Goal: Task Accomplishment & Management: Complete application form

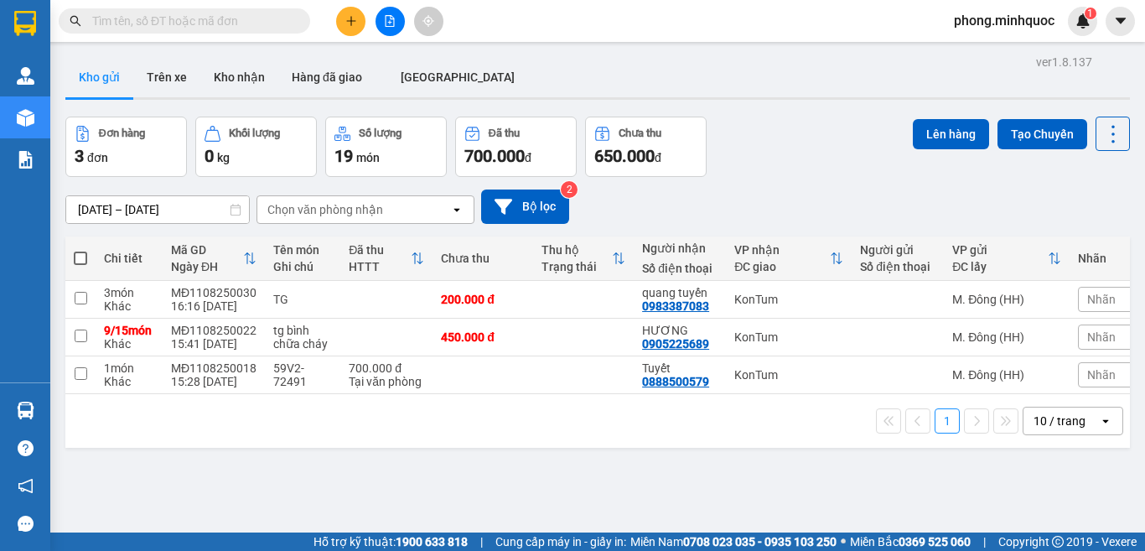
click at [1048, 429] on div "10 / trang" at bounding box center [1060, 420] width 52 height 17
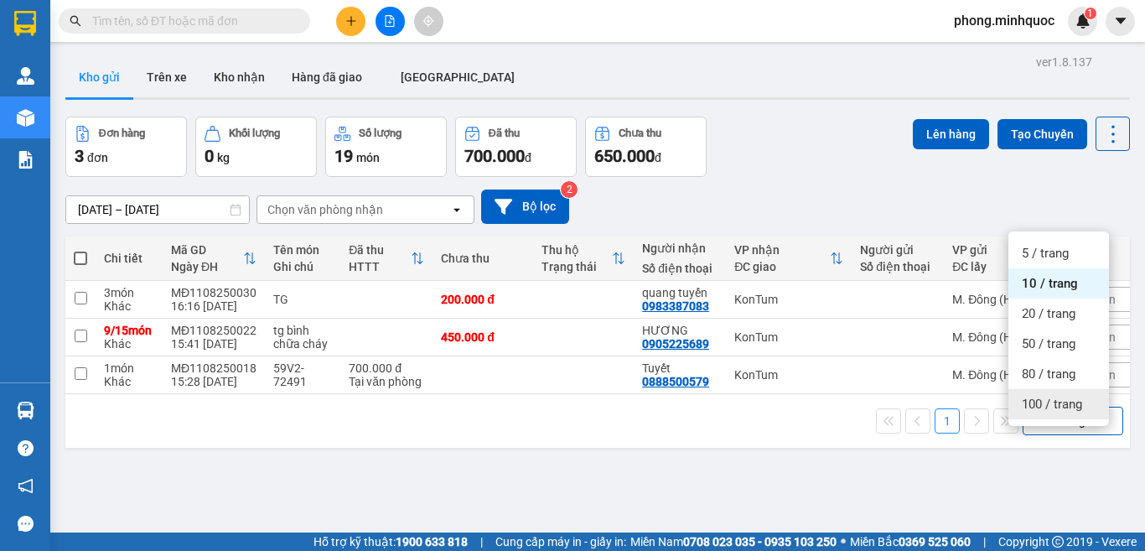
click at [1041, 402] on span "100 / trang" at bounding box center [1052, 404] width 60 height 17
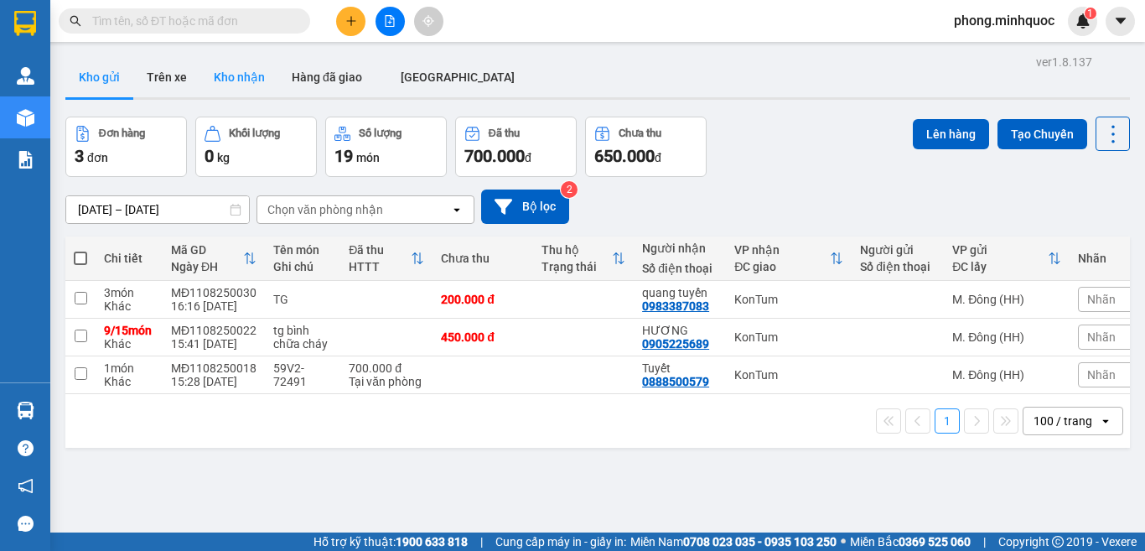
click at [236, 75] on button "Kho nhận" at bounding box center [239, 77] width 78 height 40
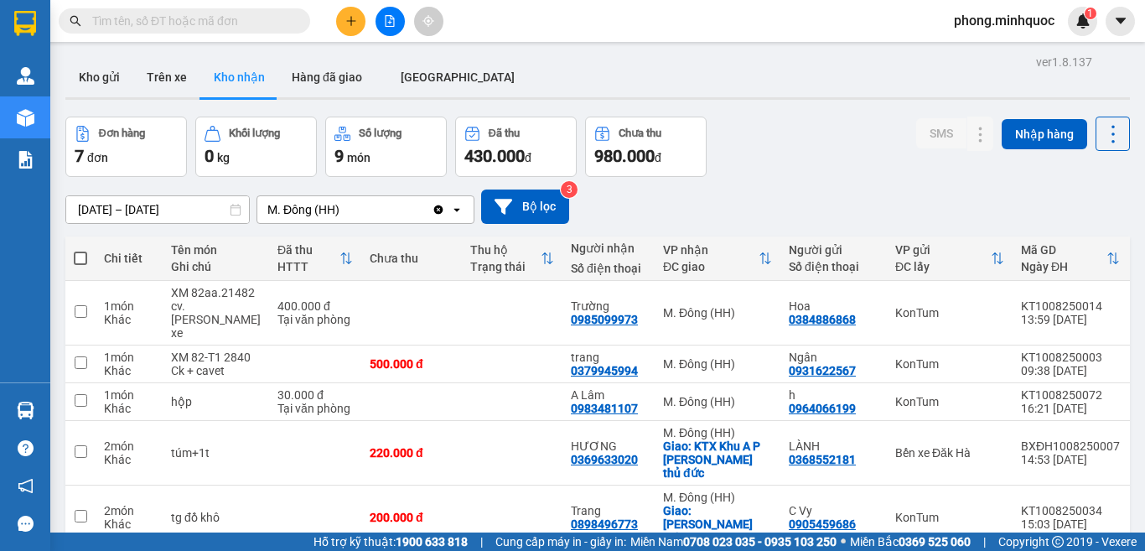
scroll to position [128, 0]
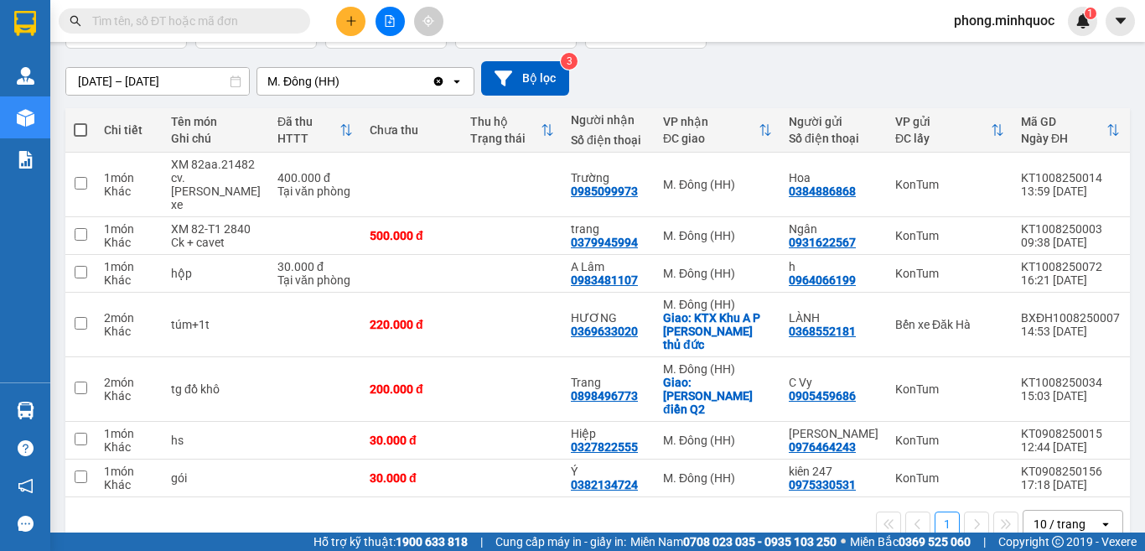
click at [1039, 516] on div "10 / trang" at bounding box center [1060, 524] width 52 height 17
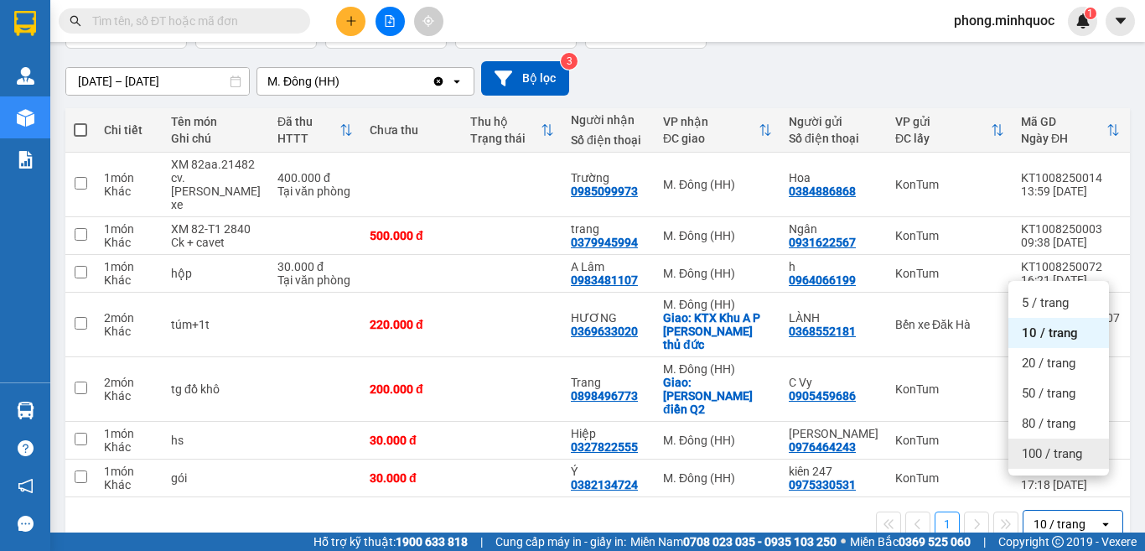
click at [1038, 454] on span "100 / trang" at bounding box center [1052, 453] width 60 height 17
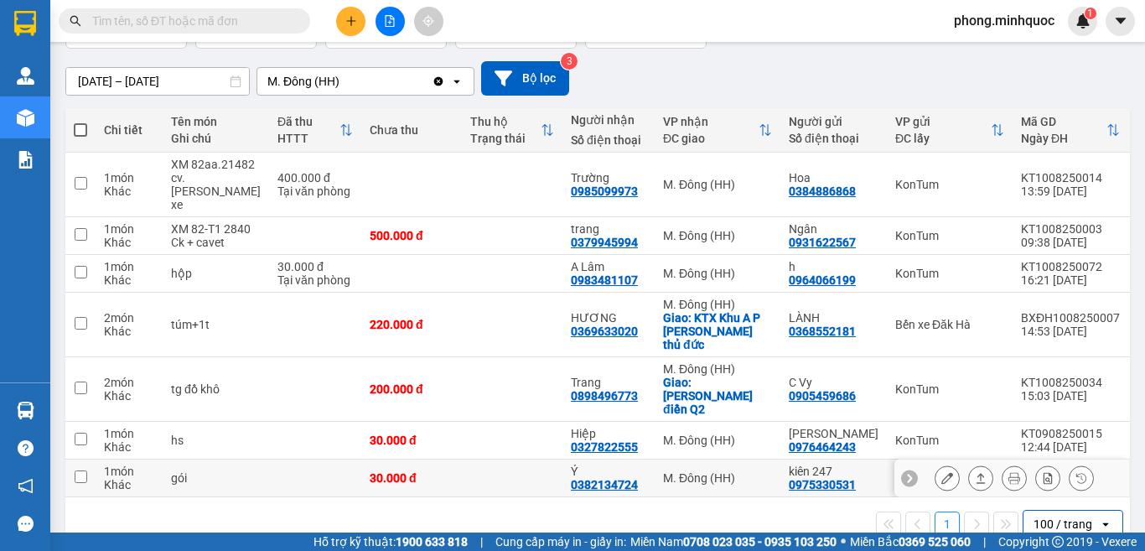
click at [1038, 459] on div at bounding box center [1012, 478] width 235 height 38
click at [148, 18] on input "text" at bounding box center [191, 21] width 198 height 18
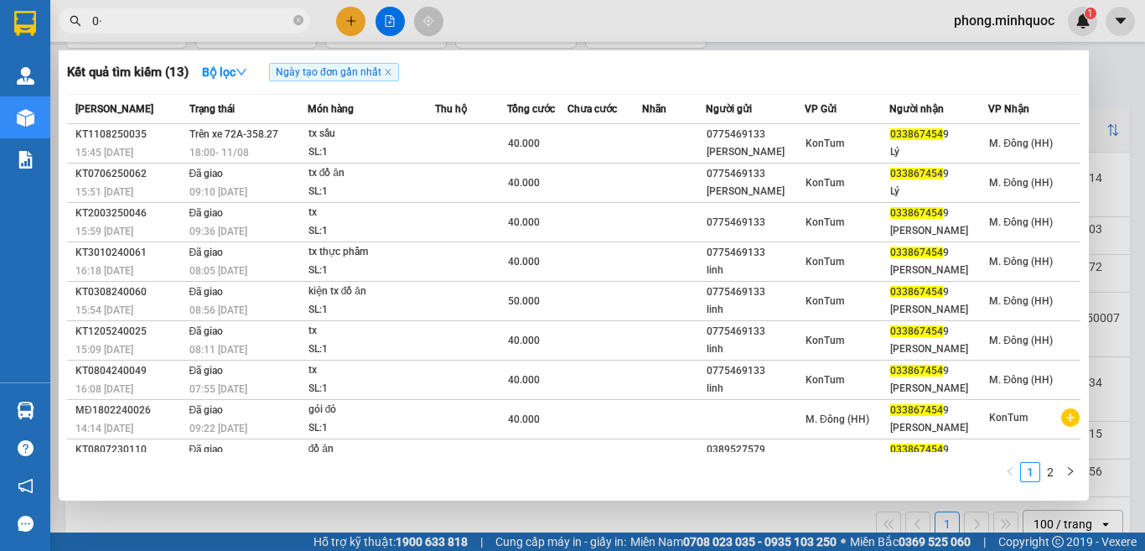
type input "0"
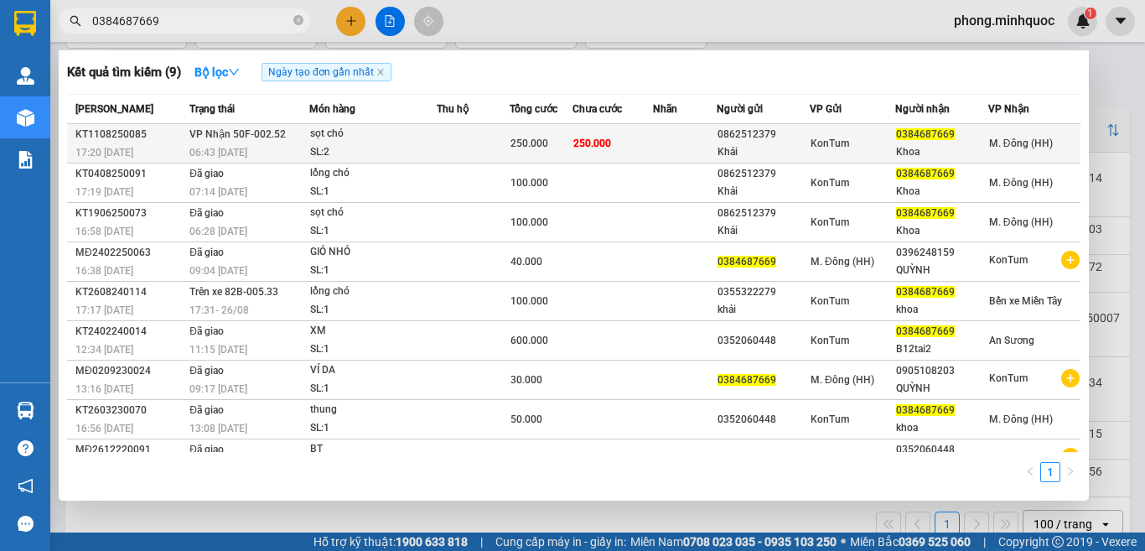
type input "0384687669"
click at [395, 141] on div "sọt chó" at bounding box center [373, 134] width 126 height 18
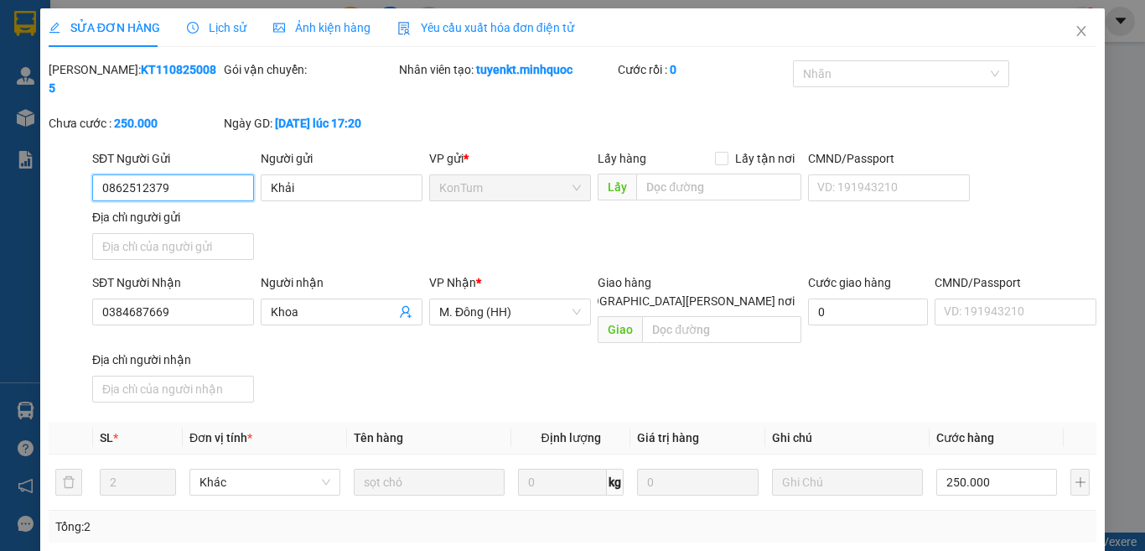
type input "0862512379"
type input "Khải"
type input "0384687669"
type input "Khoa"
type input "250.000"
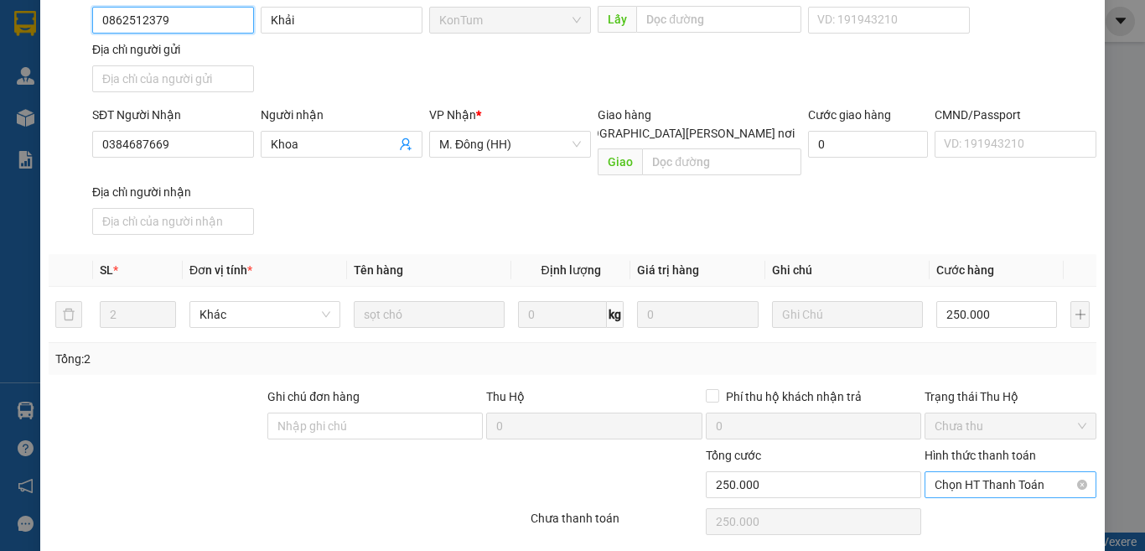
scroll to position [190, 0]
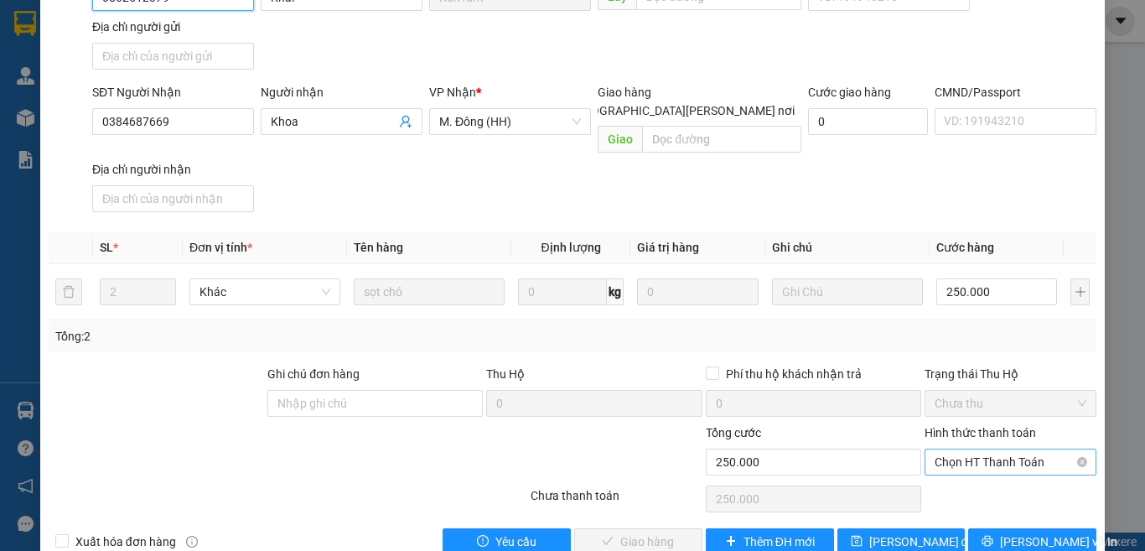
click at [965, 449] on span "Chọn HT Thanh Toán" at bounding box center [1011, 461] width 152 height 25
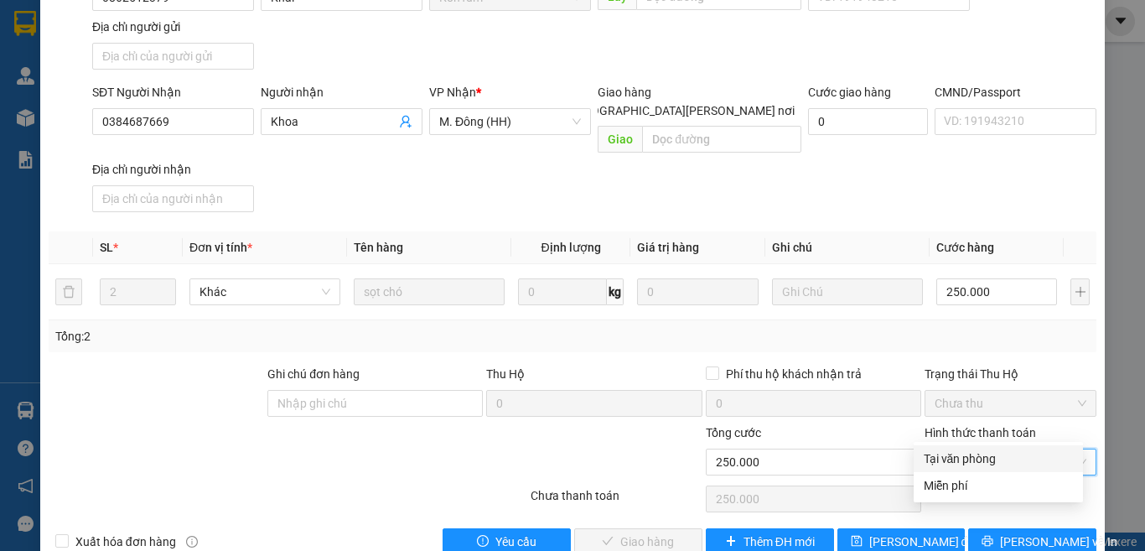
click at [949, 454] on div "Tại văn phòng" at bounding box center [998, 458] width 149 height 18
type input "0"
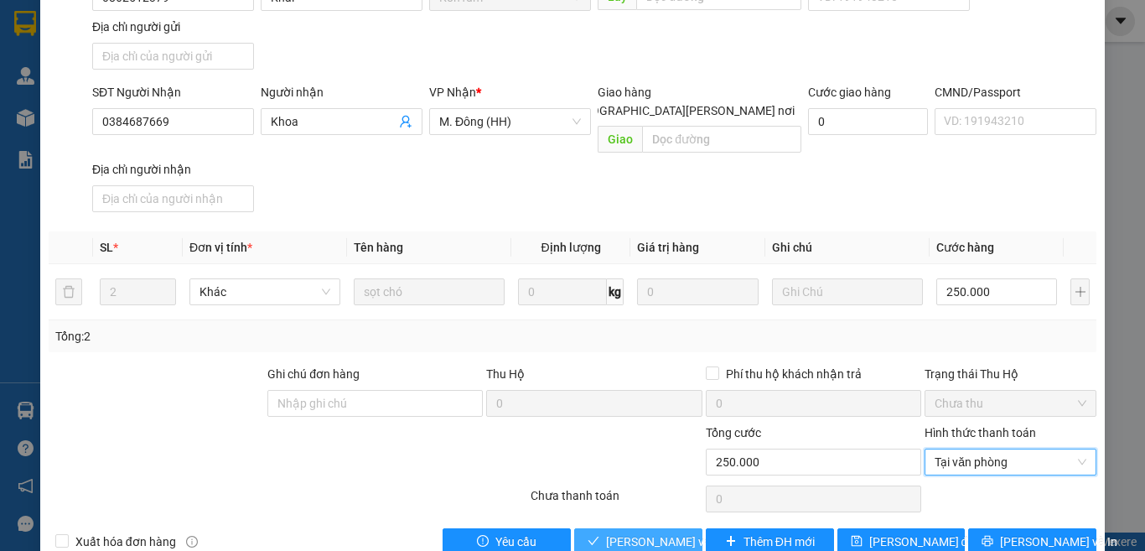
click at [643, 532] on span "[PERSON_NAME] và [PERSON_NAME] hàng" at bounding box center [719, 541] width 226 height 18
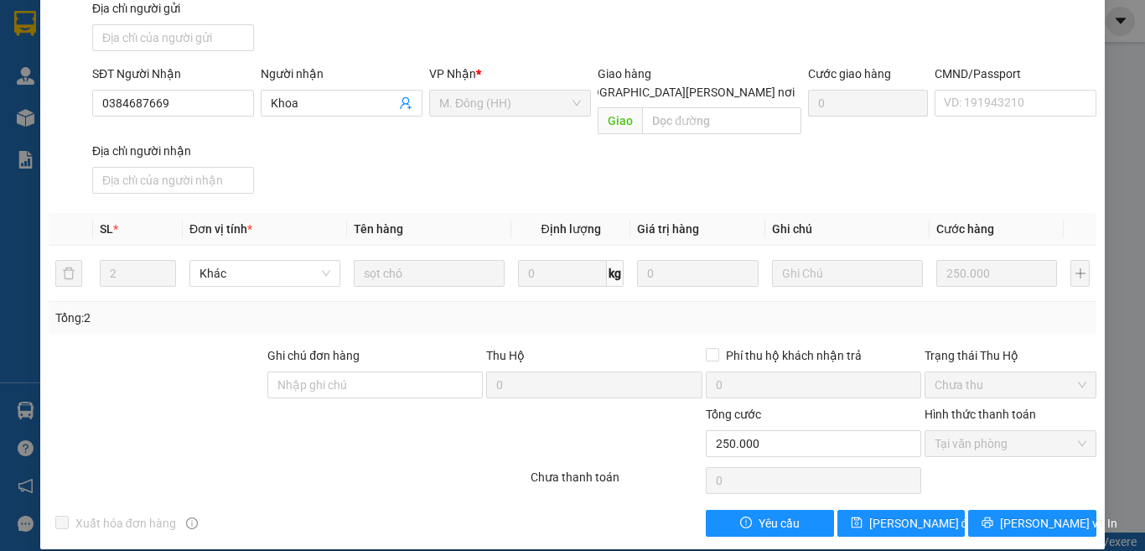
scroll to position [0, 0]
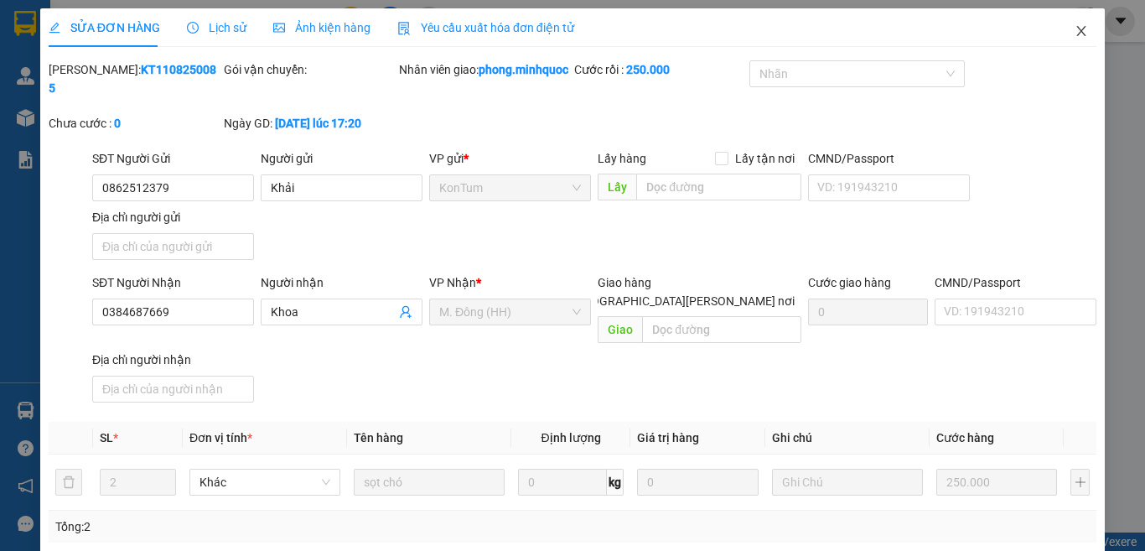
click at [1075, 36] on icon "close" at bounding box center [1081, 30] width 13 height 13
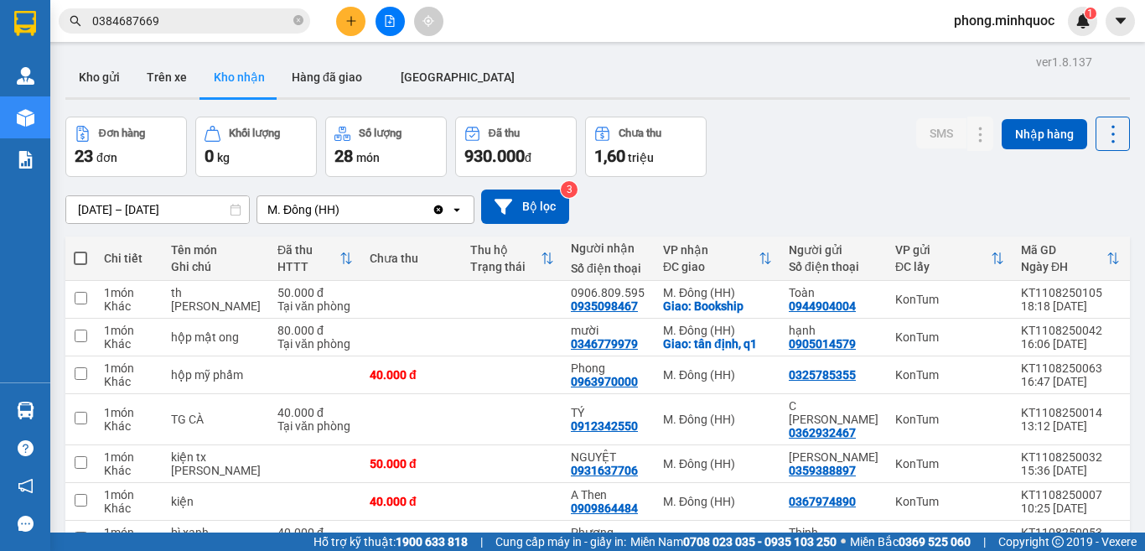
click at [200, 22] on input "0384687669" at bounding box center [191, 21] width 198 height 18
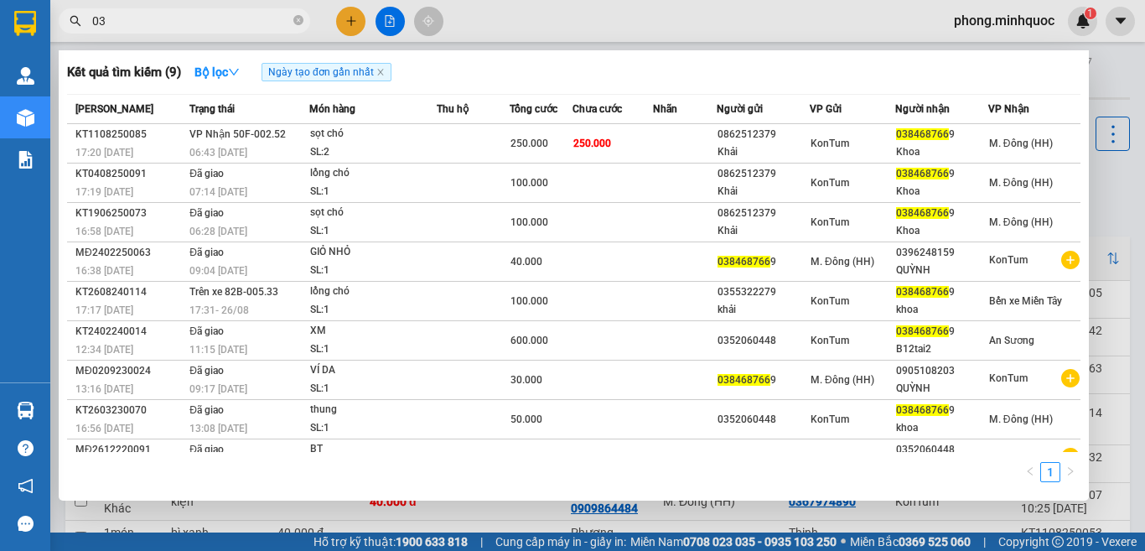
type input "0"
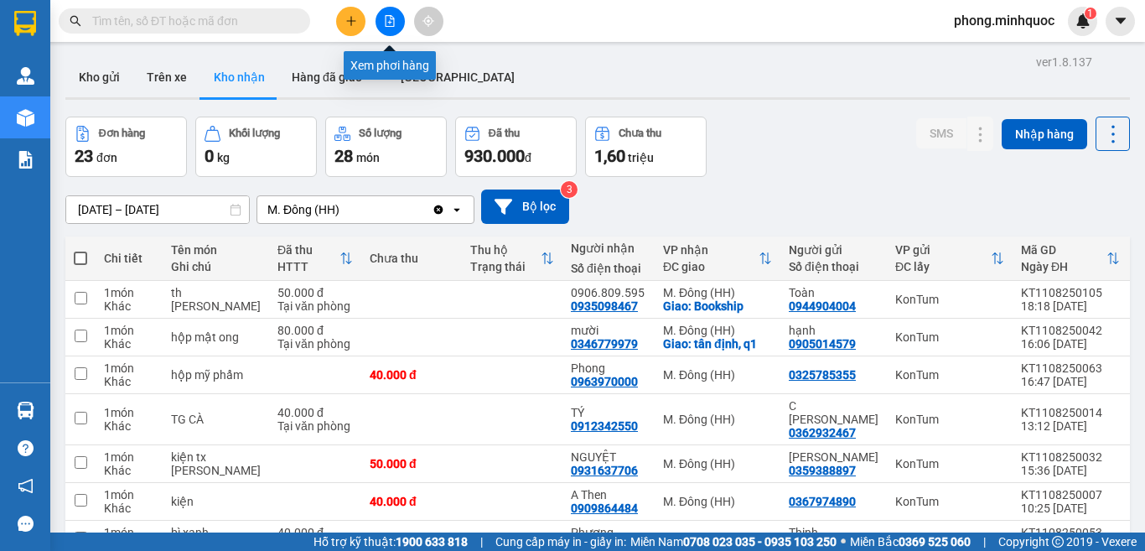
click at [392, 19] on icon "file-add" at bounding box center [390, 21] width 9 height 12
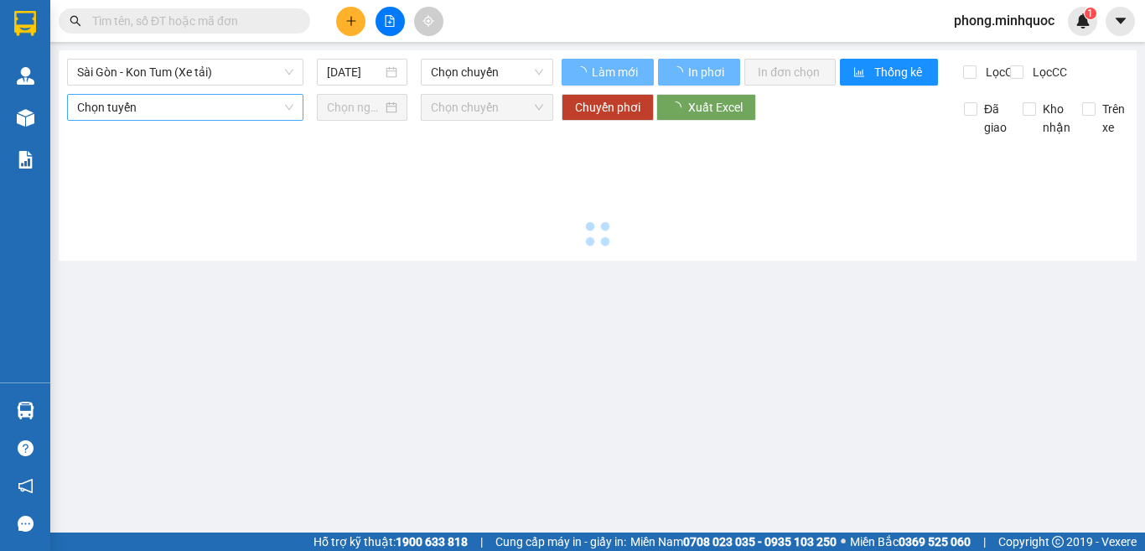
type input "[DATE]"
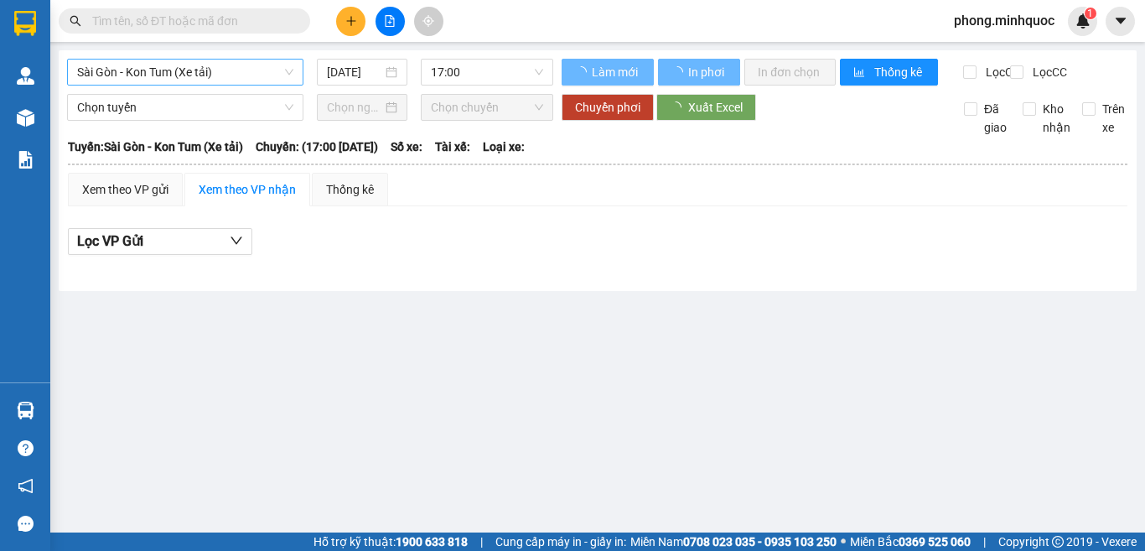
click at [151, 65] on span "Sài Gòn - Kon Tum (Xe tải)" at bounding box center [185, 72] width 216 height 25
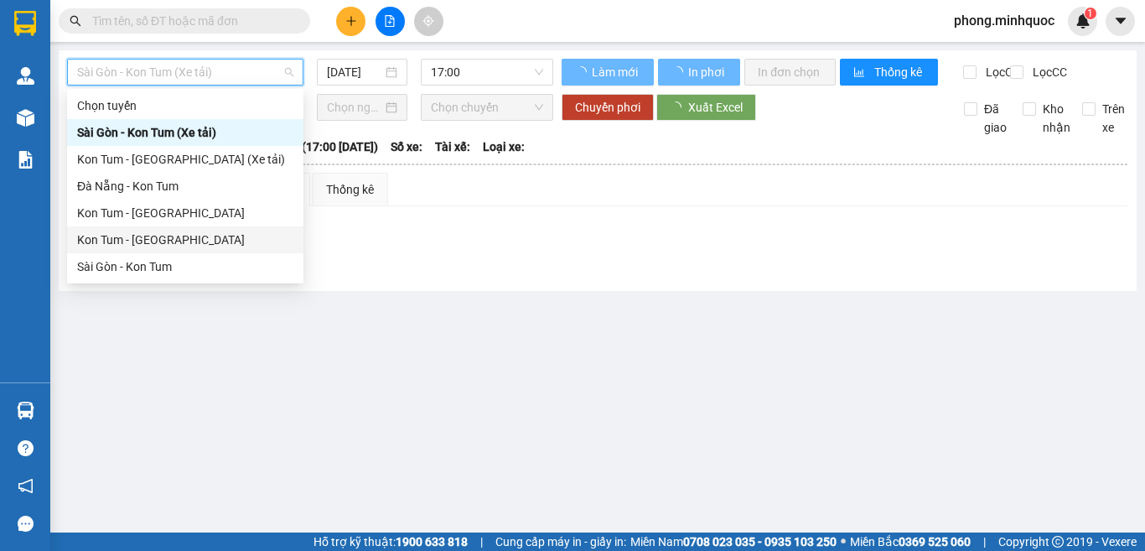
click at [138, 236] on div "Kon Tum - [GEOGRAPHIC_DATA]" at bounding box center [185, 240] width 216 height 18
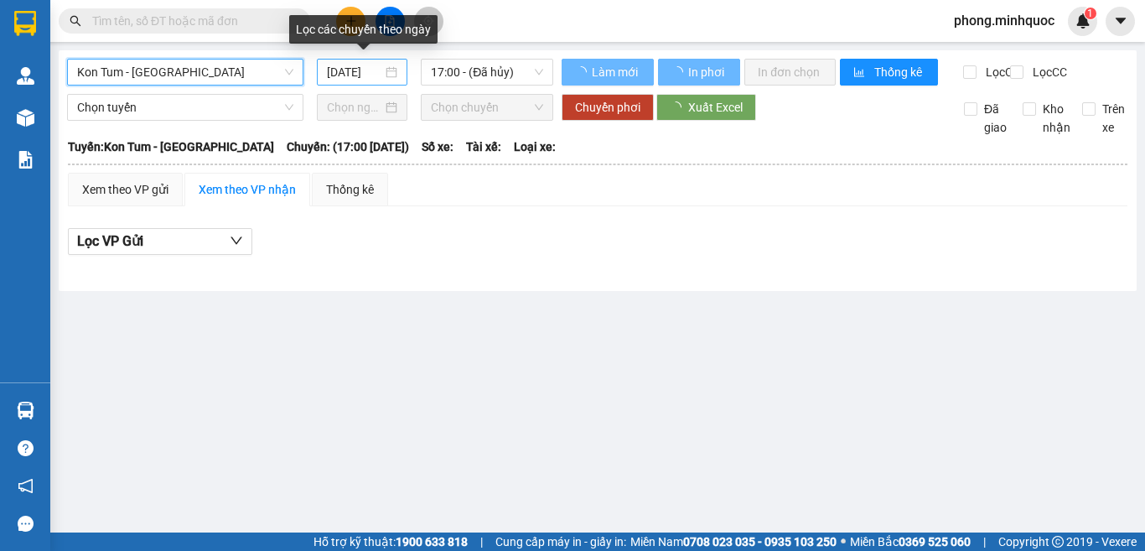
click at [349, 77] on input "[DATE]" at bounding box center [354, 72] width 55 height 18
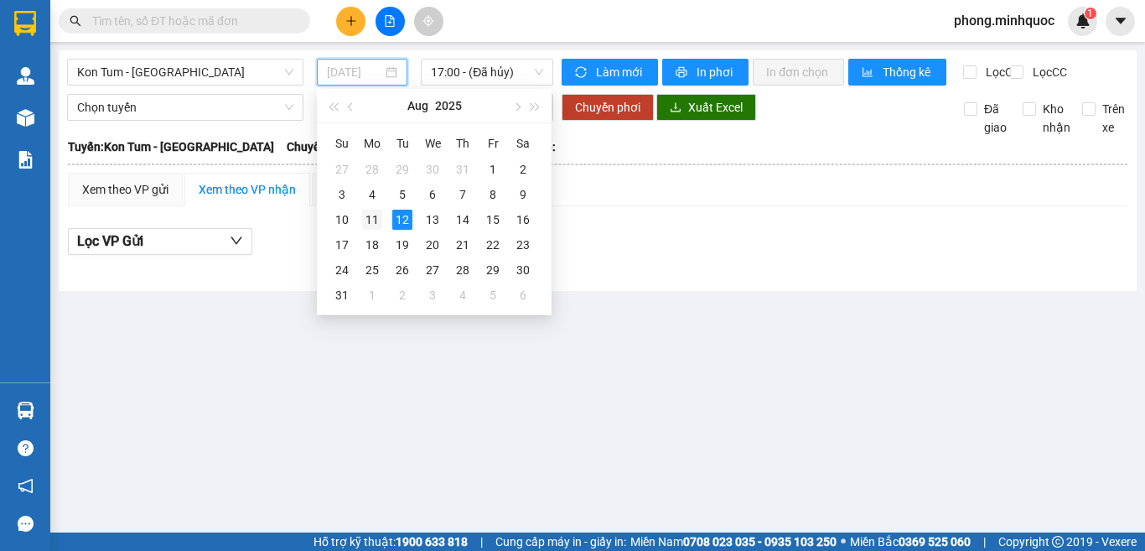
click at [374, 219] on div "11" at bounding box center [372, 220] width 20 height 20
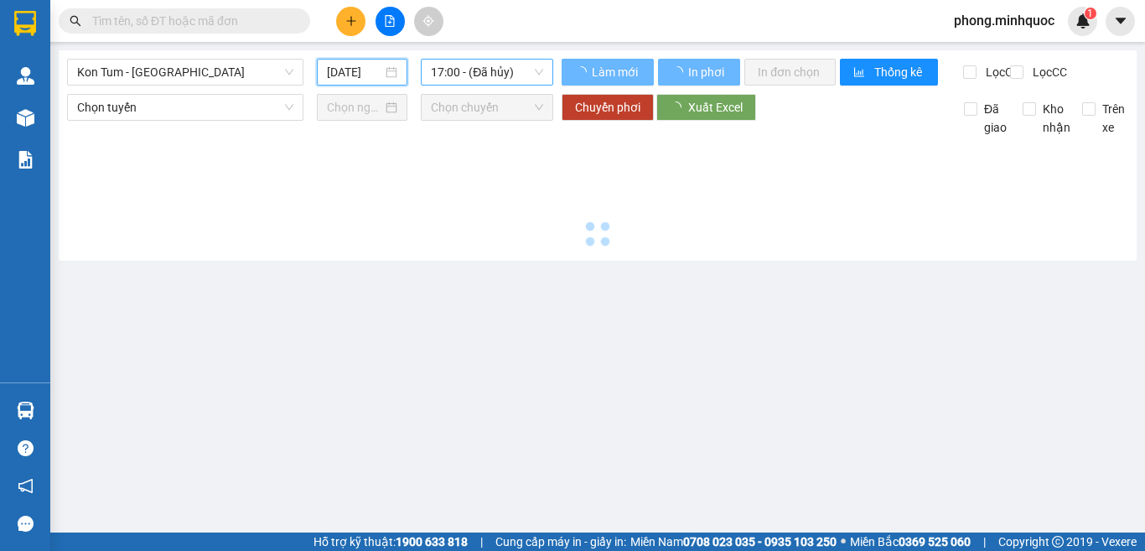
type input "[DATE]"
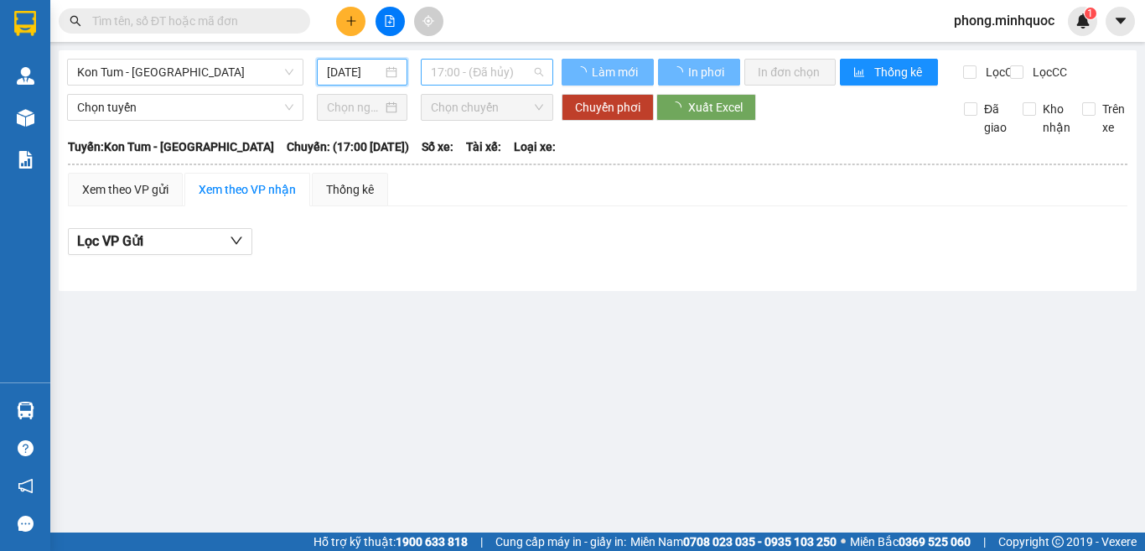
click at [484, 74] on span "17:00 - (Đã hủy)" at bounding box center [487, 72] width 112 height 25
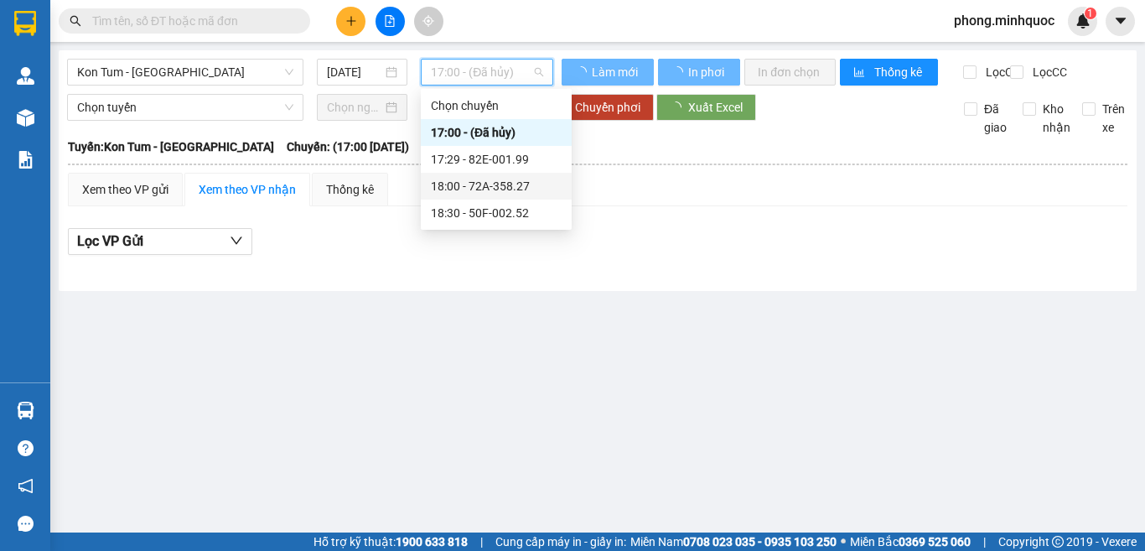
click at [469, 189] on div "18:00 - 72A-358.27" at bounding box center [496, 186] width 131 height 18
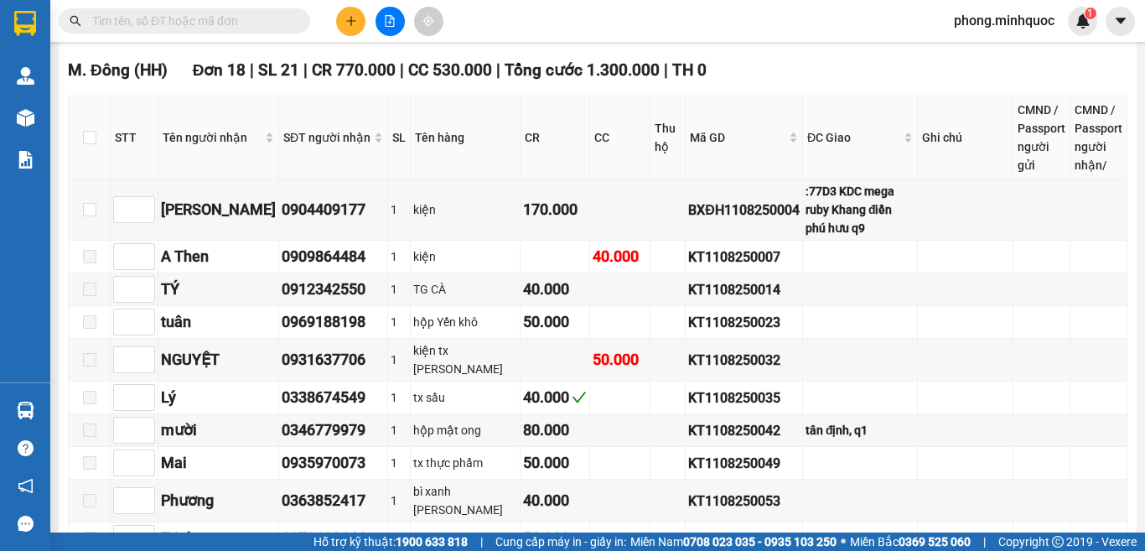
scroll to position [1090, 0]
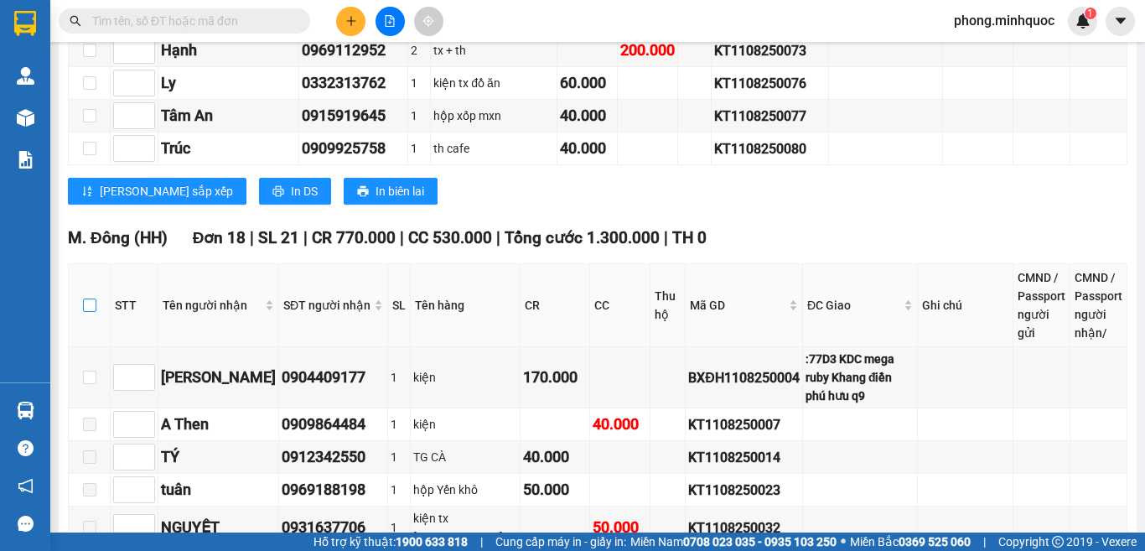
click at [91, 298] on input "checkbox" at bounding box center [89, 304] width 13 height 13
checkbox input "true"
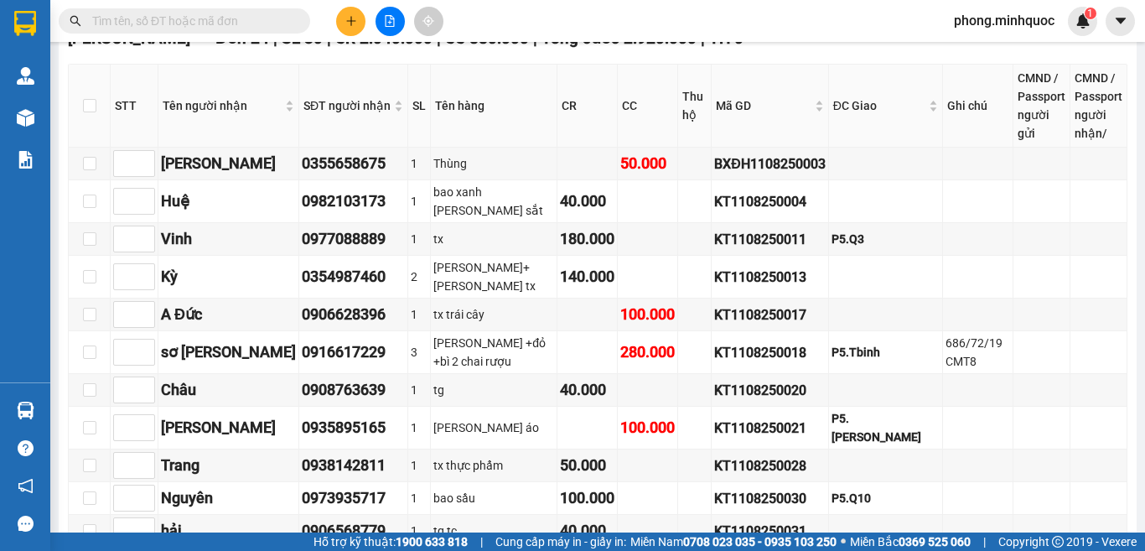
scroll to position [0, 0]
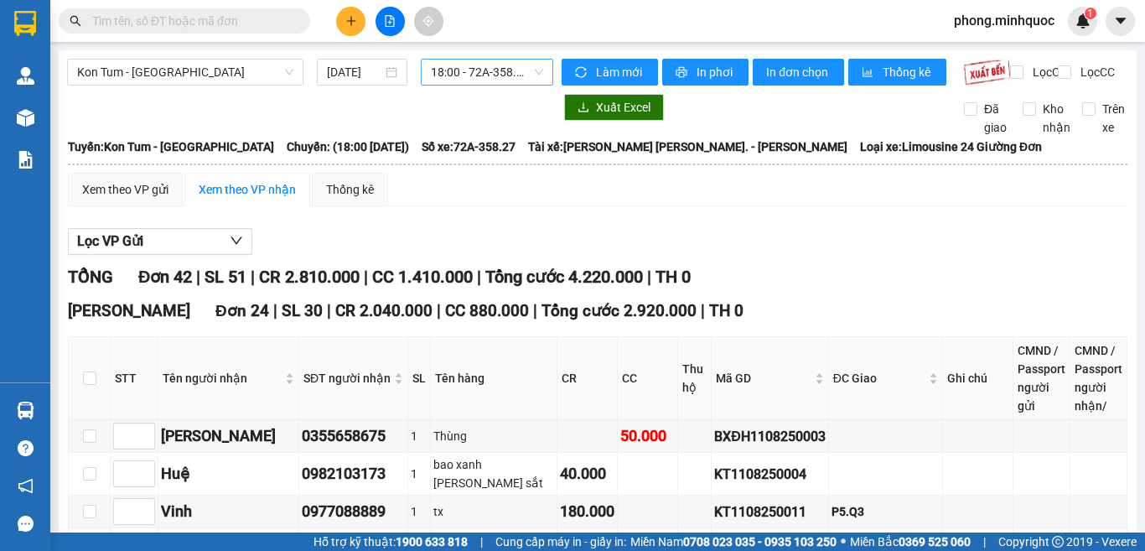
click at [481, 74] on span "18:00 - 72A-358.27" at bounding box center [487, 72] width 112 height 25
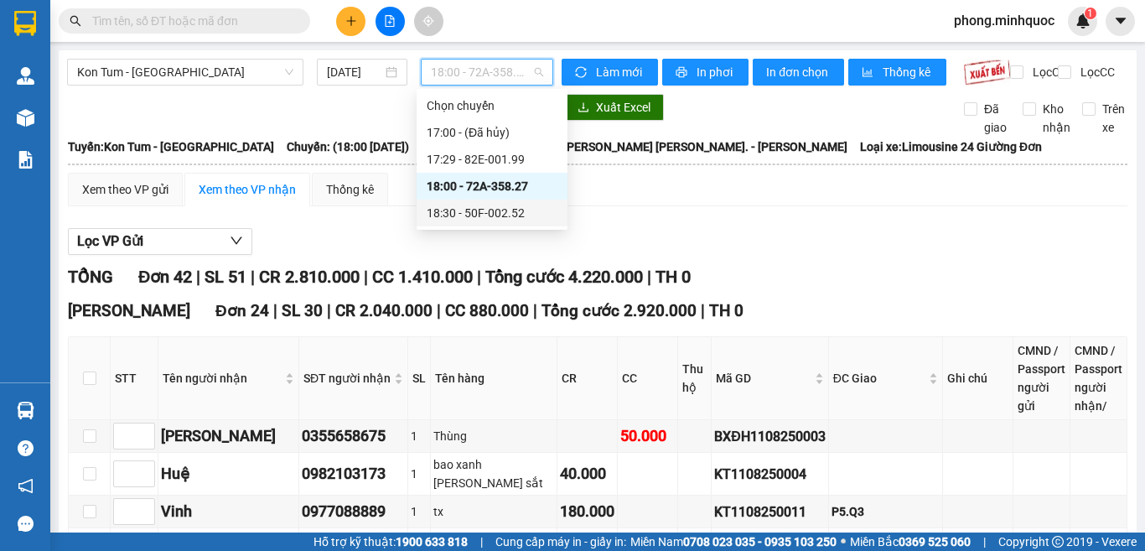
click at [480, 211] on div "18:30 - 50F-002.52" at bounding box center [492, 213] width 131 height 18
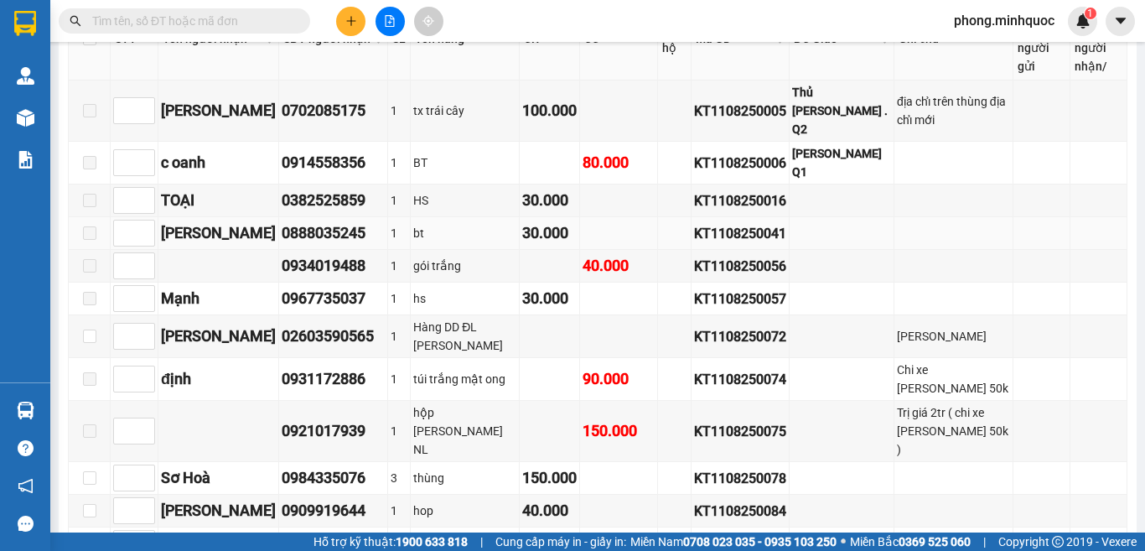
scroll to position [419, 0]
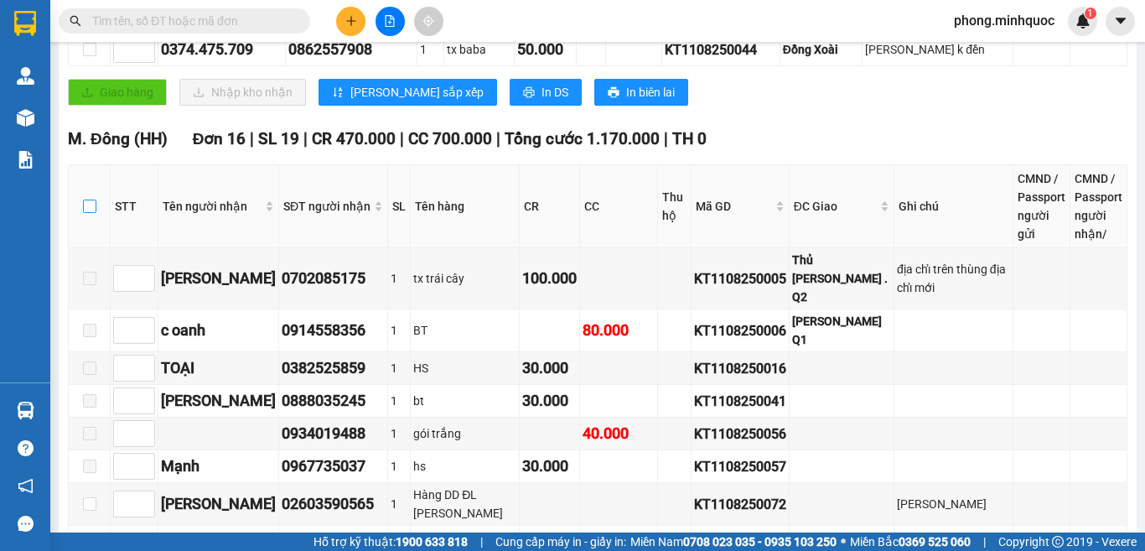
click at [88, 213] on input "checkbox" at bounding box center [89, 206] width 13 height 13
checkbox input "true"
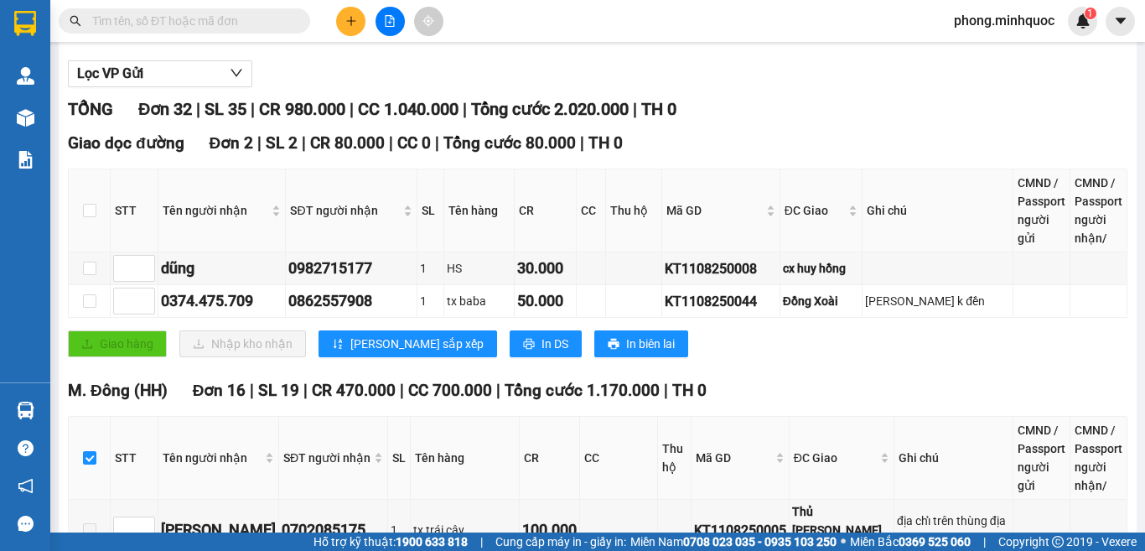
scroll to position [0, 0]
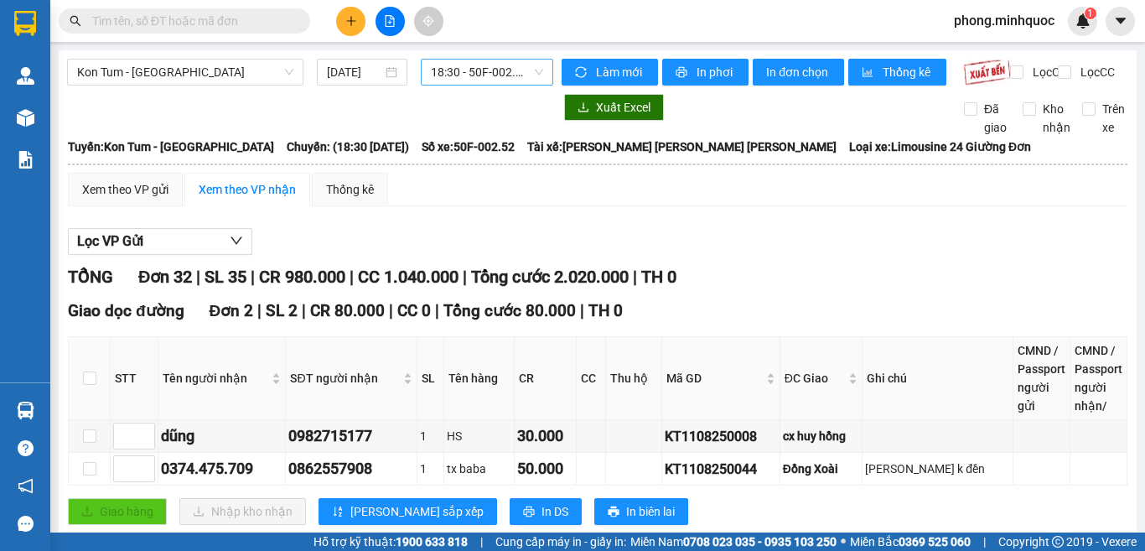
click at [459, 73] on span "18:30 - 50F-002.52" at bounding box center [487, 72] width 112 height 25
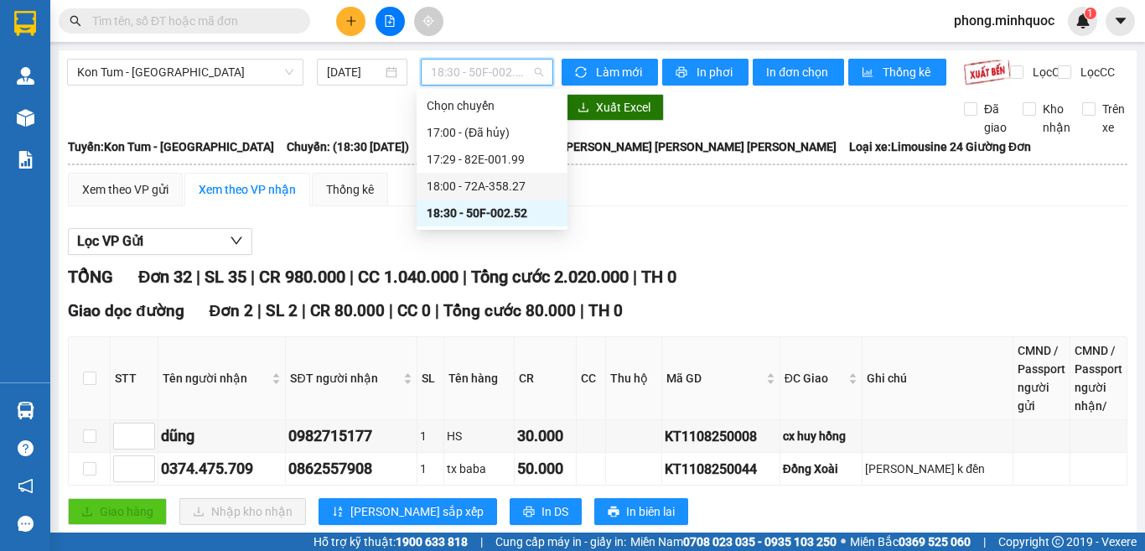
click at [489, 184] on div "18:00 - 72A-358.27" at bounding box center [492, 186] width 131 height 18
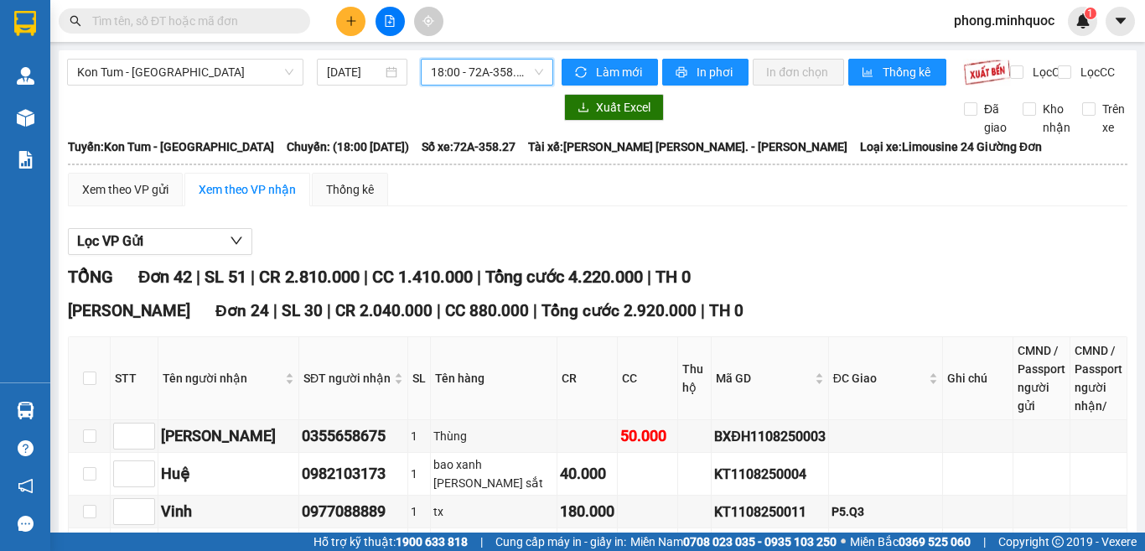
click at [474, 70] on span "18:00 - 72A-358.27" at bounding box center [487, 72] width 112 height 25
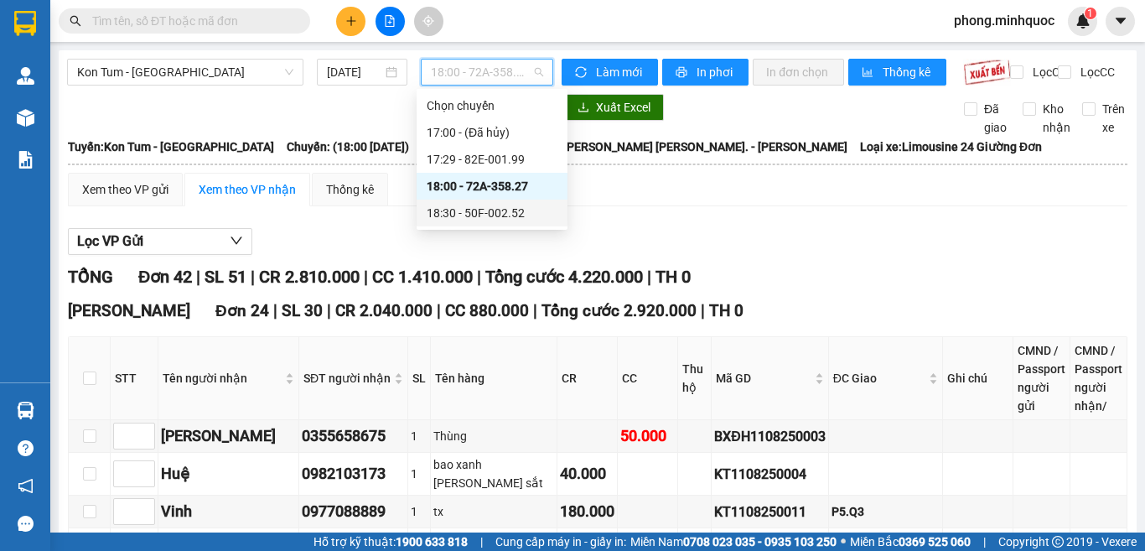
click at [475, 214] on div "18:30 - 50F-002.52" at bounding box center [492, 213] width 131 height 18
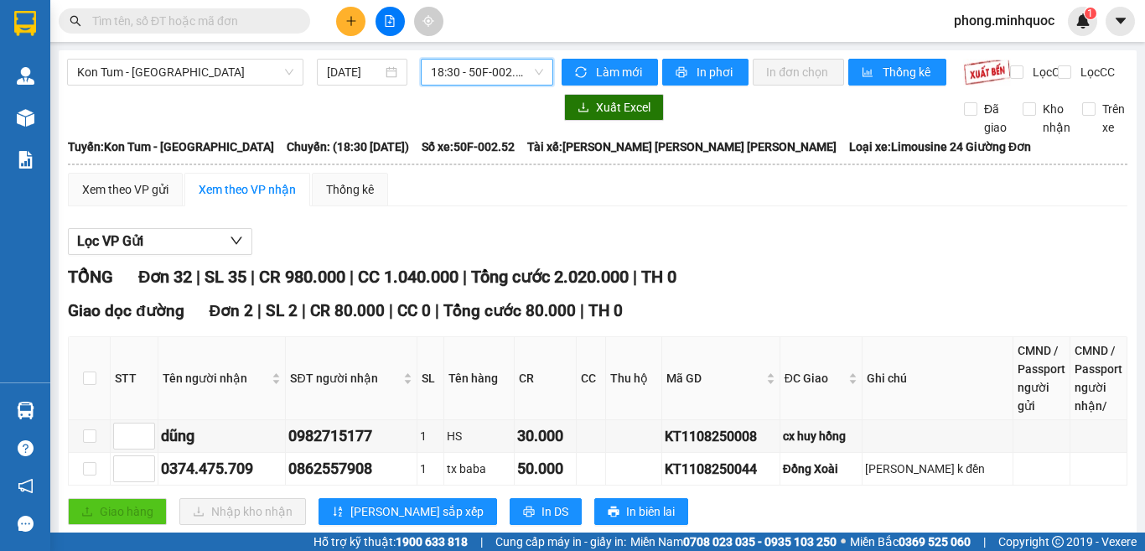
scroll to position [419, 0]
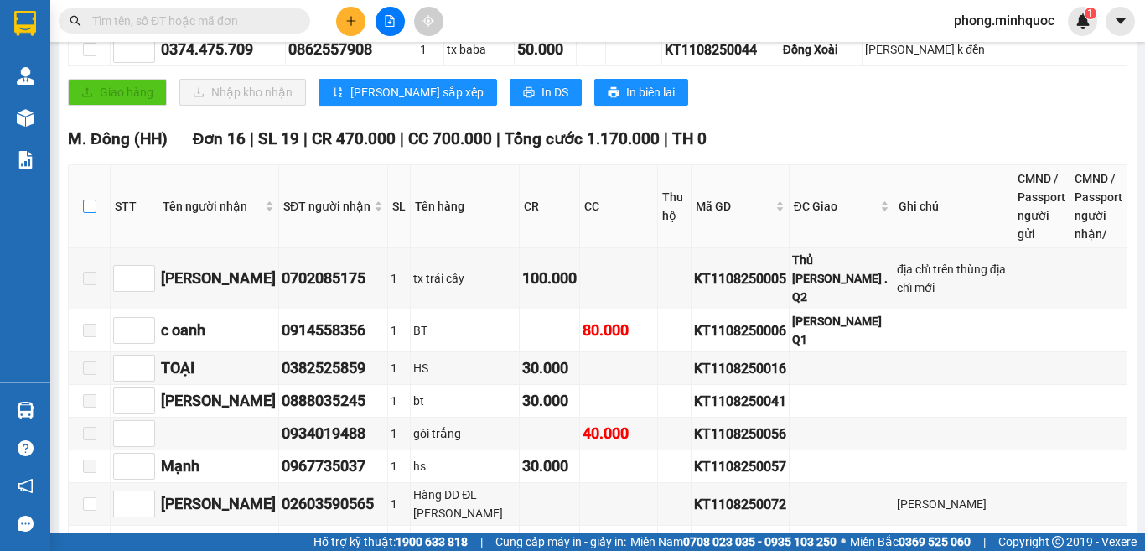
click at [86, 213] on input "checkbox" at bounding box center [89, 206] width 13 height 13
checkbox input "true"
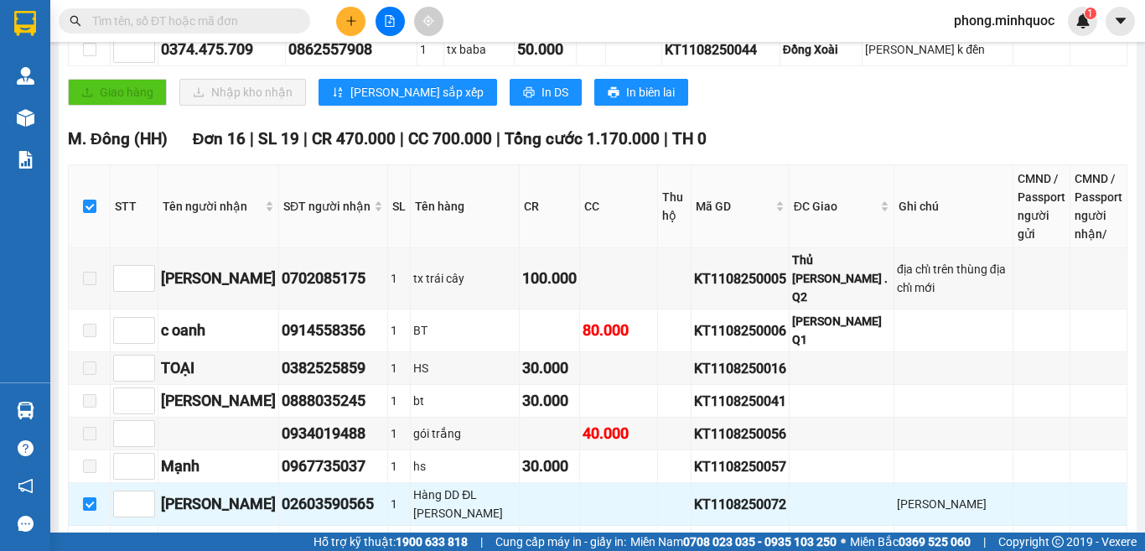
scroll to position [838, 0]
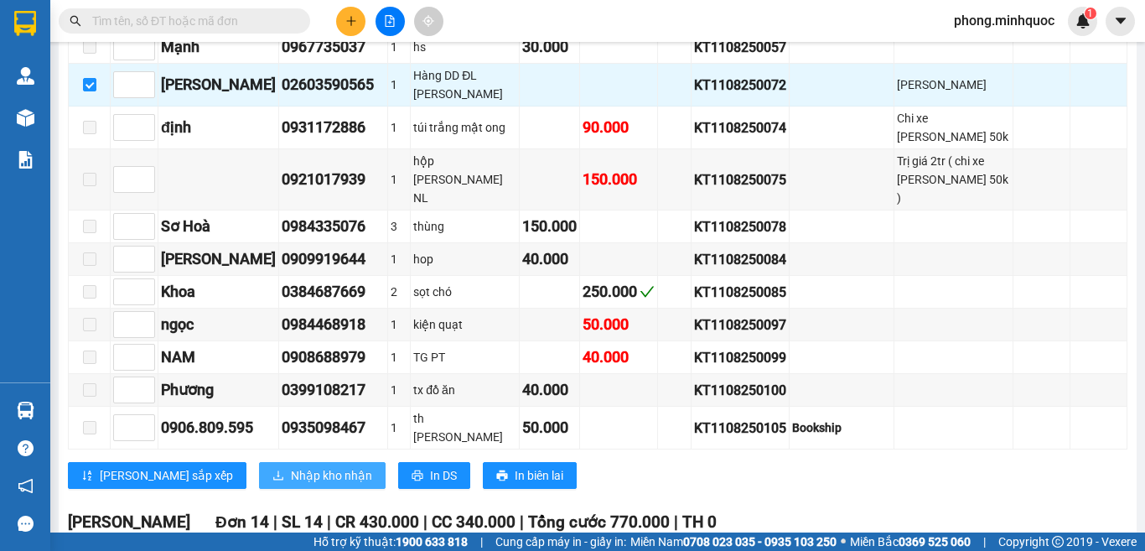
click at [291, 466] on span "Nhập kho nhận" at bounding box center [331, 475] width 81 height 18
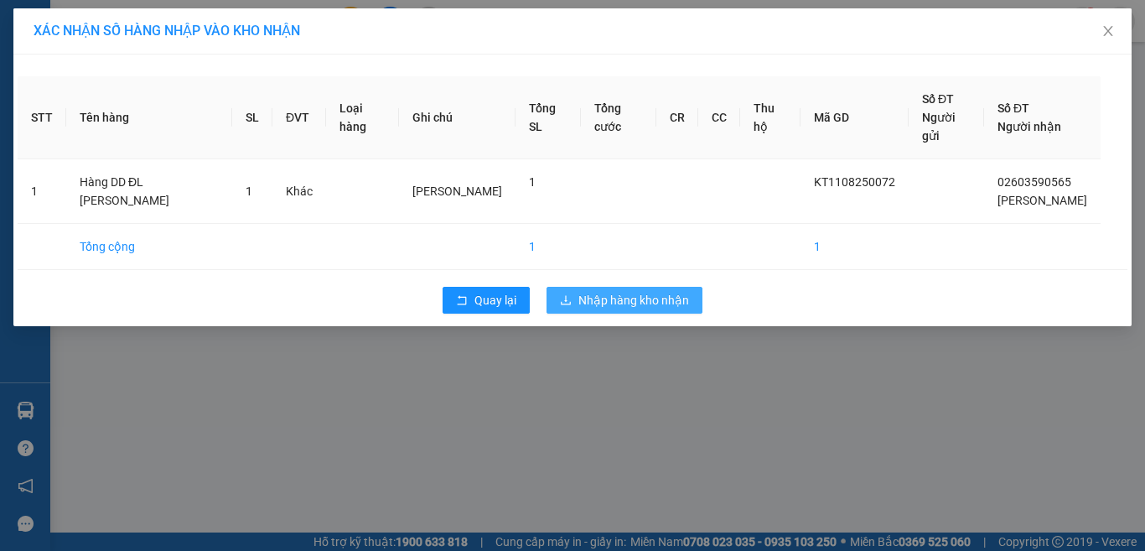
click at [595, 291] on span "Nhập hàng kho nhận" at bounding box center [634, 300] width 111 height 18
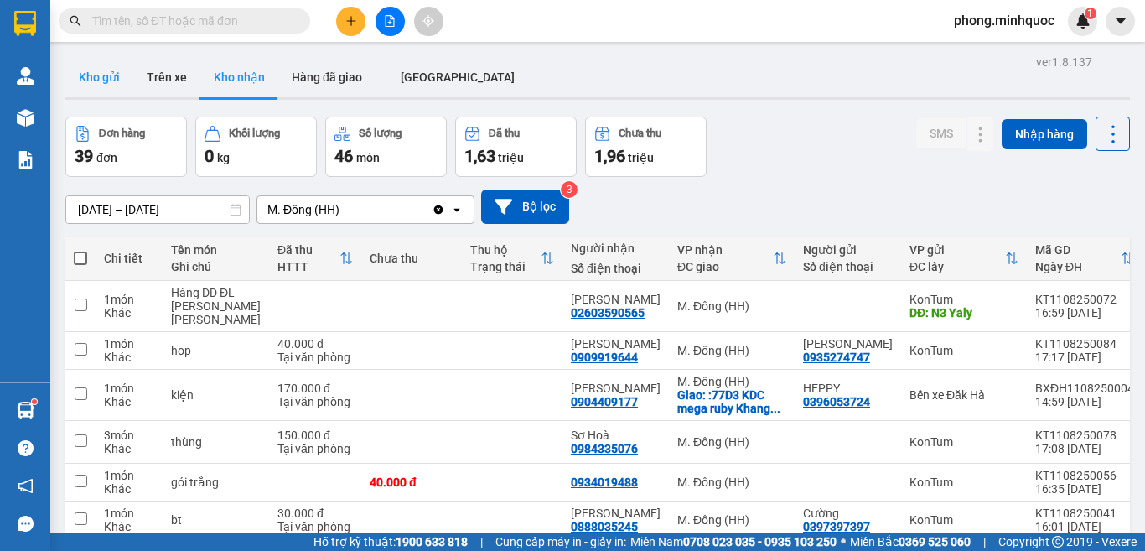
click at [108, 74] on button "Kho gửi" at bounding box center [99, 77] width 68 height 40
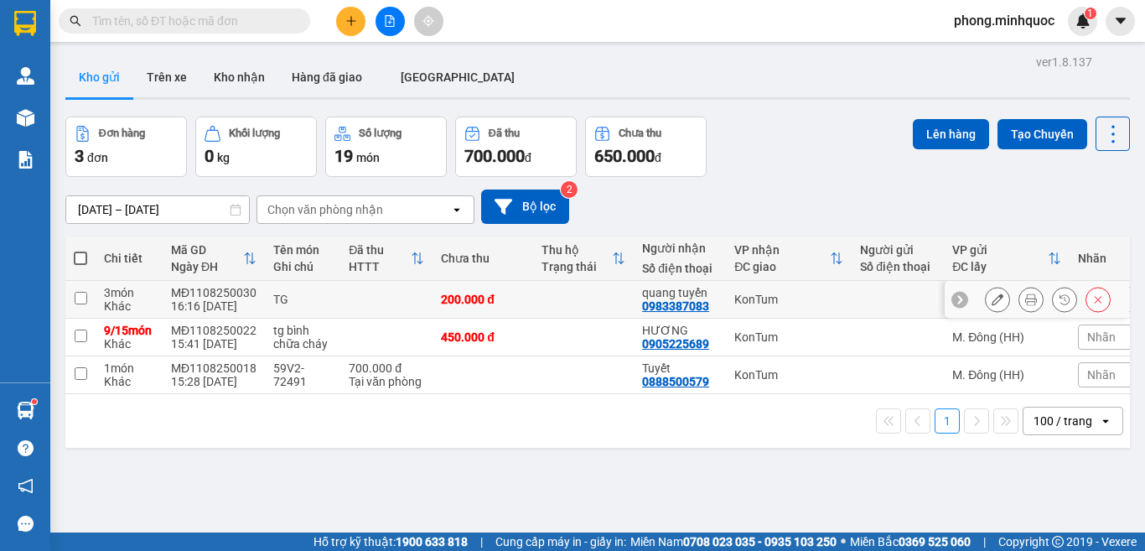
scroll to position [77, 0]
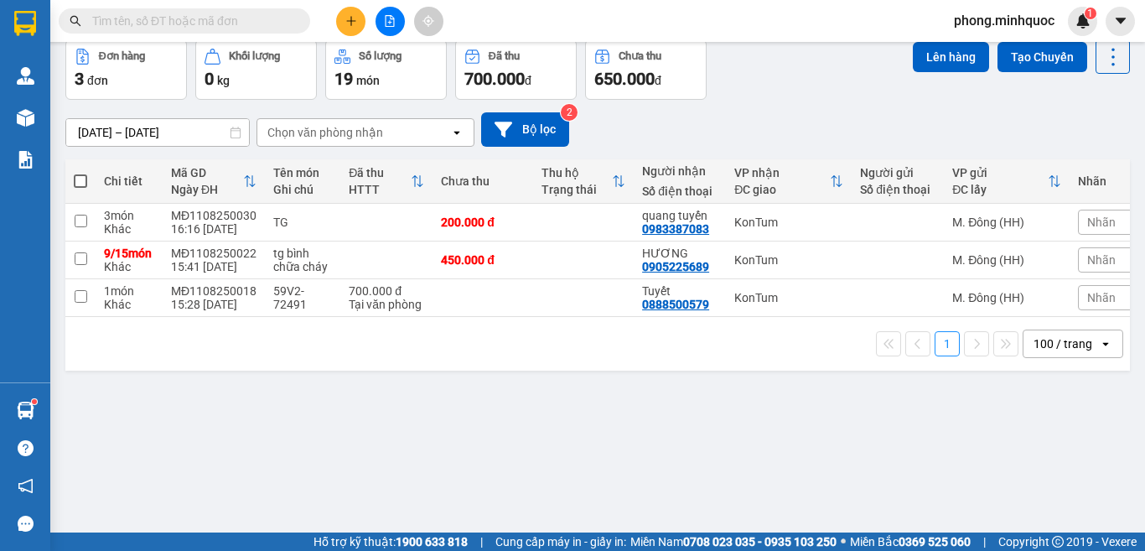
click at [229, 28] on input "text" at bounding box center [191, 21] width 198 height 18
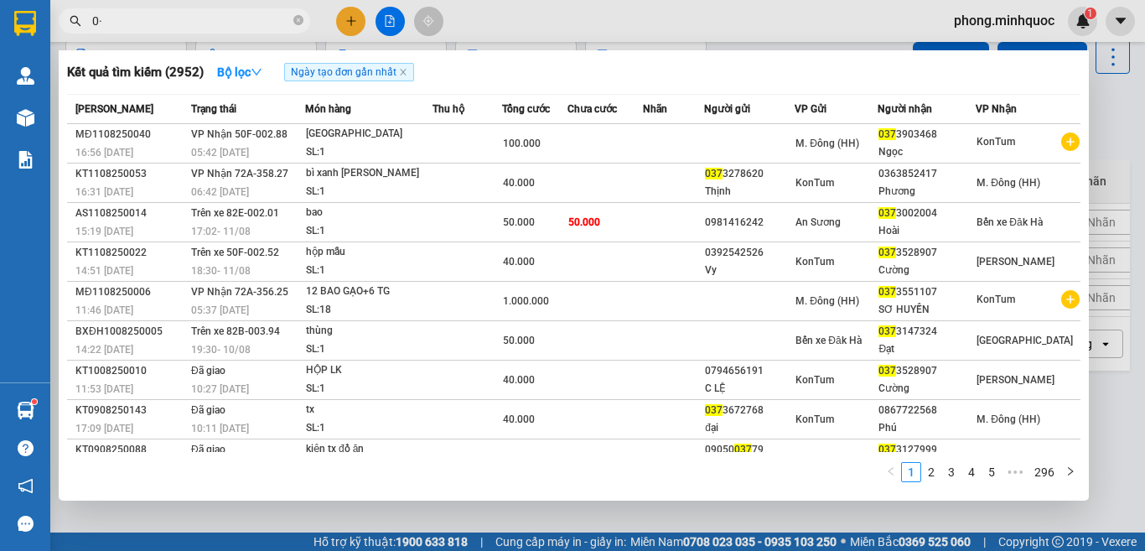
type input "0"
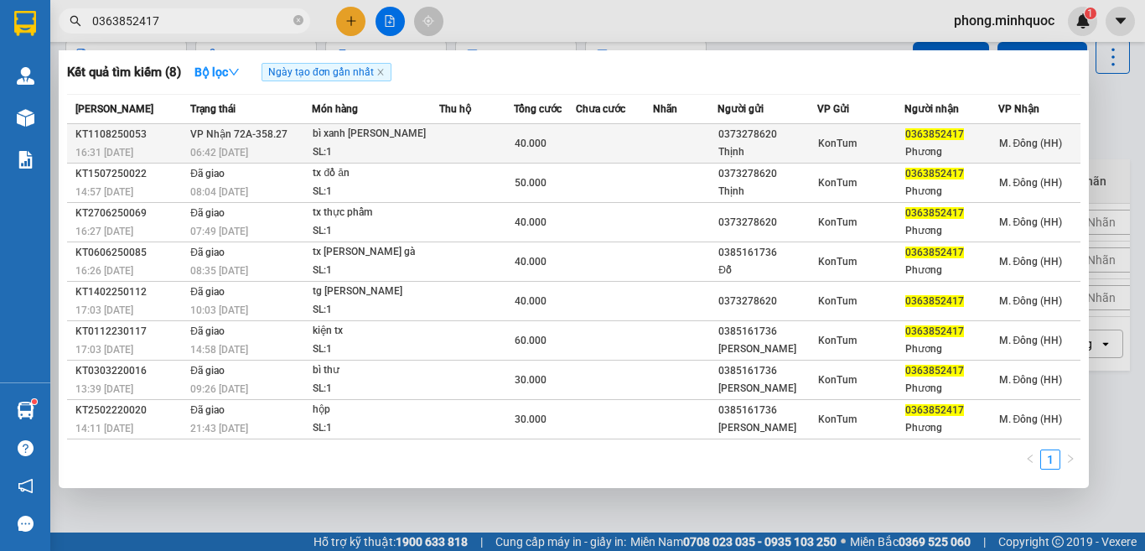
type input "0363852417"
click at [466, 141] on td at bounding box center [476, 143] width 75 height 39
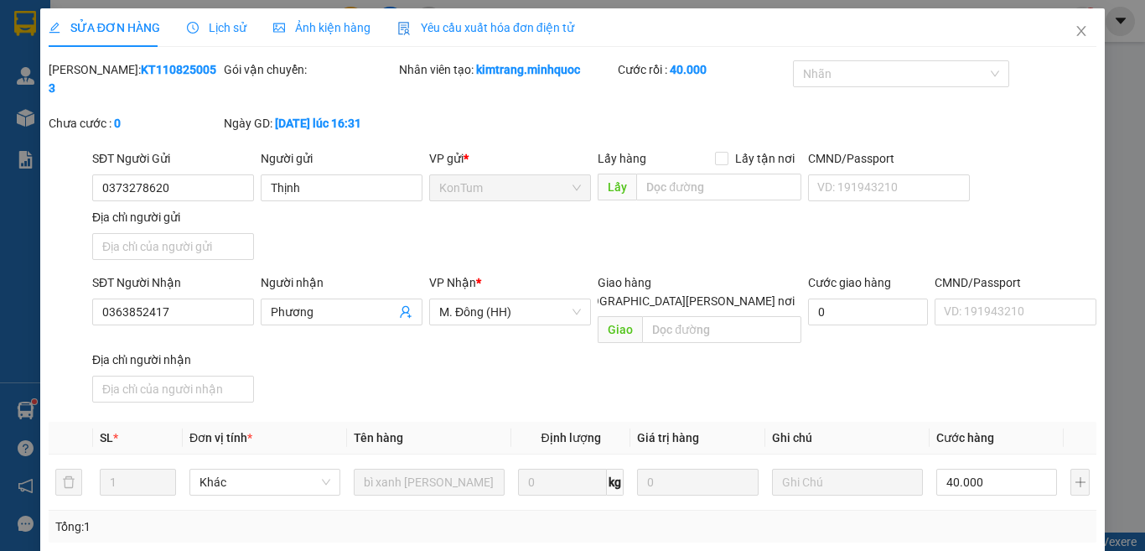
type input "0373278620"
type input "Thịnh"
type input "0363852417"
type input "Phương"
type input "40.000"
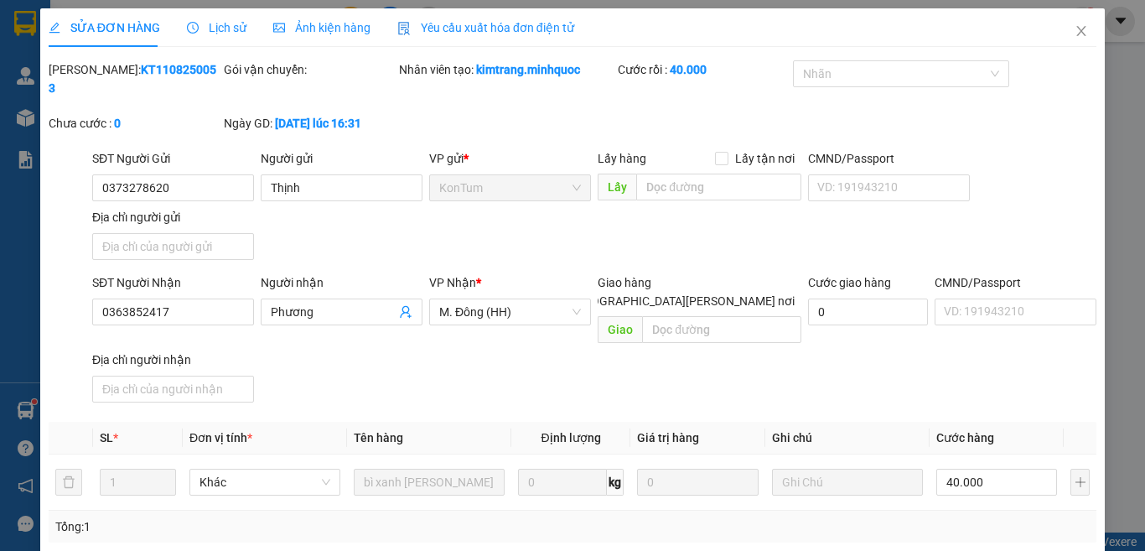
type input "0"
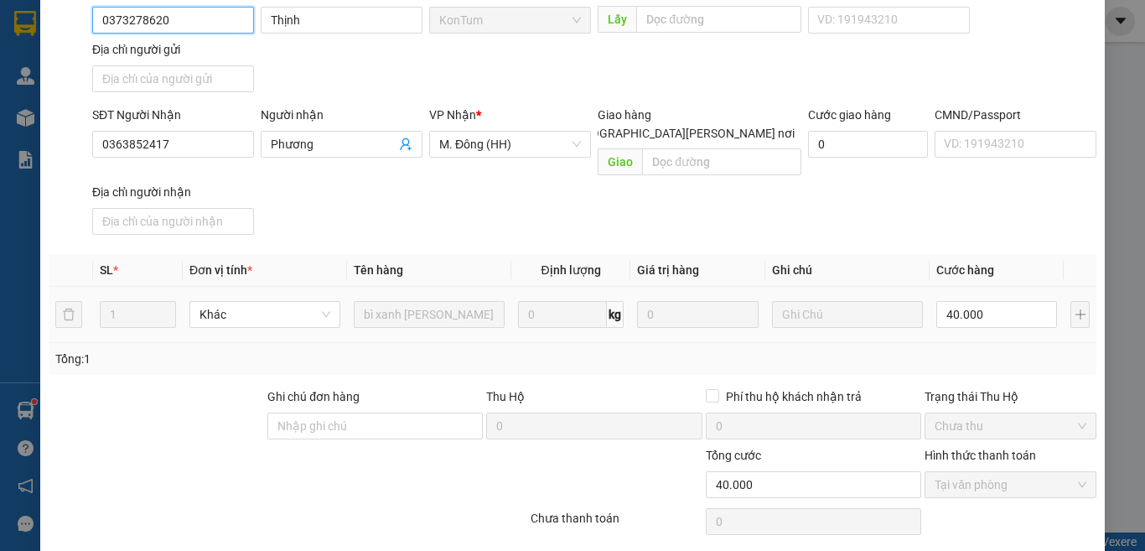
scroll to position [190, 0]
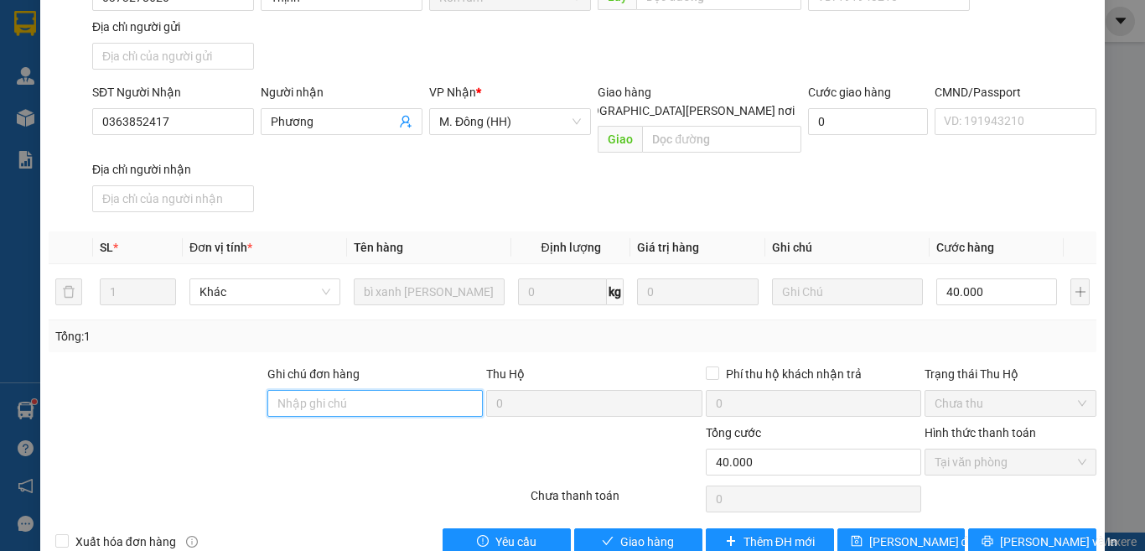
click at [362, 390] on input "Ghi chú đơn hàng" at bounding box center [374, 403] width 215 height 27
type input "0901447056-[PERSON_NAME]"
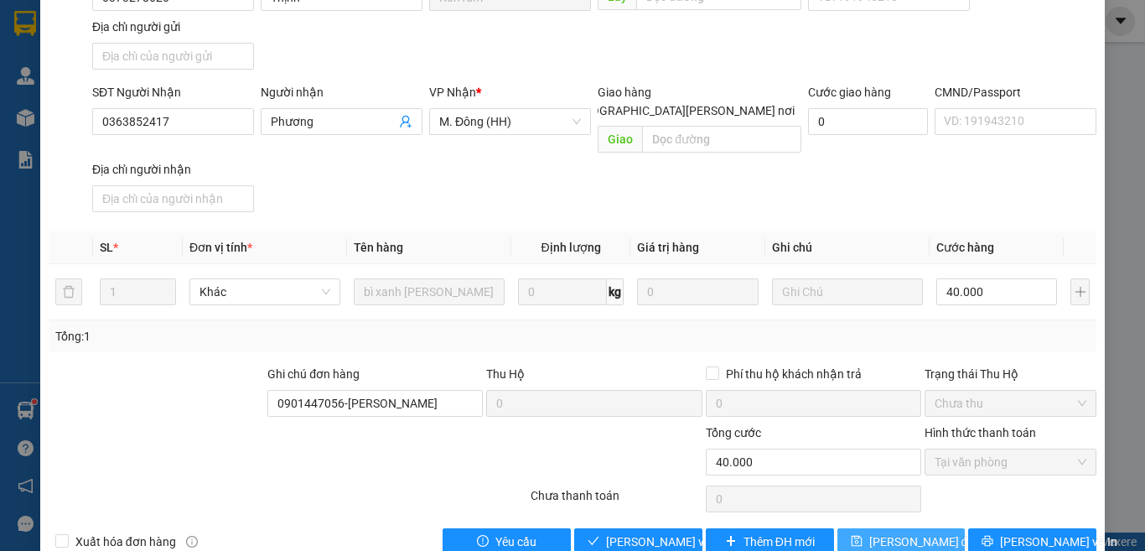
click at [886, 532] on span "[PERSON_NAME] đổi" at bounding box center [923, 541] width 108 height 18
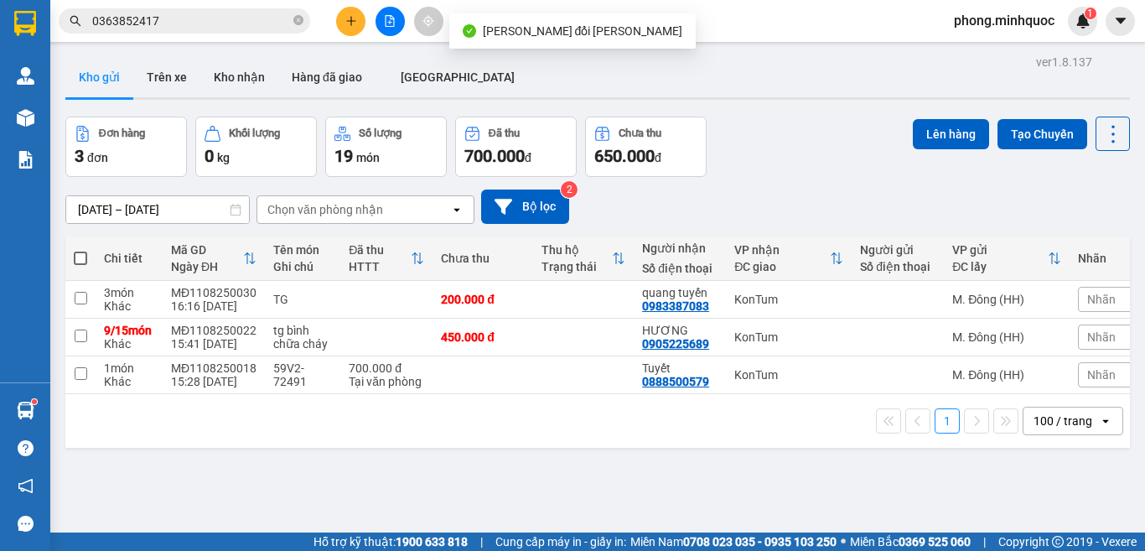
click at [209, 18] on input "0363852417" at bounding box center [191, 21] width 198 height 18
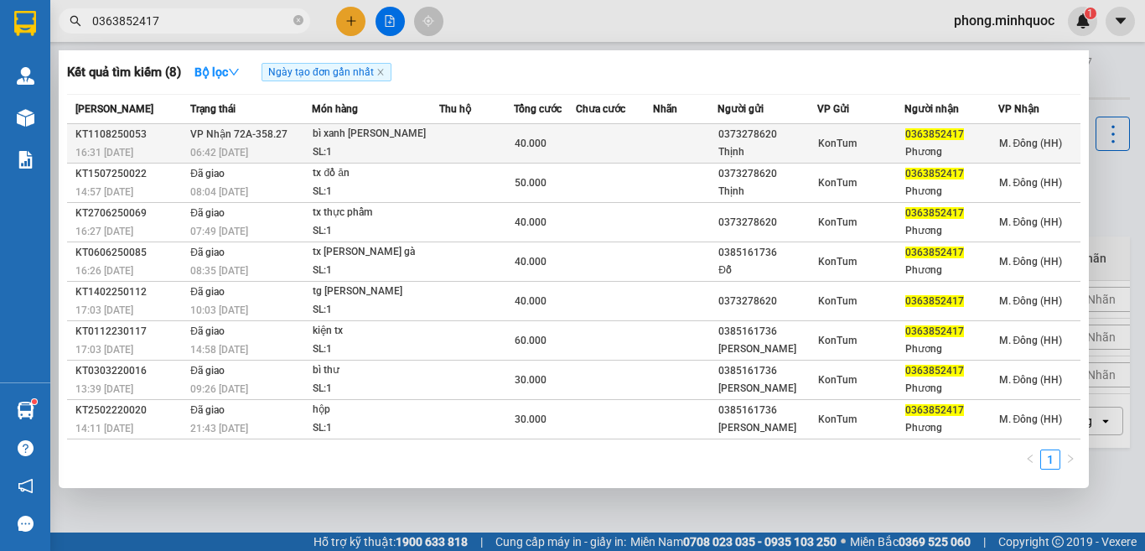
click at [414, 149] on div "SL: 1" at bounding box center [376, 152] width 126 height 18
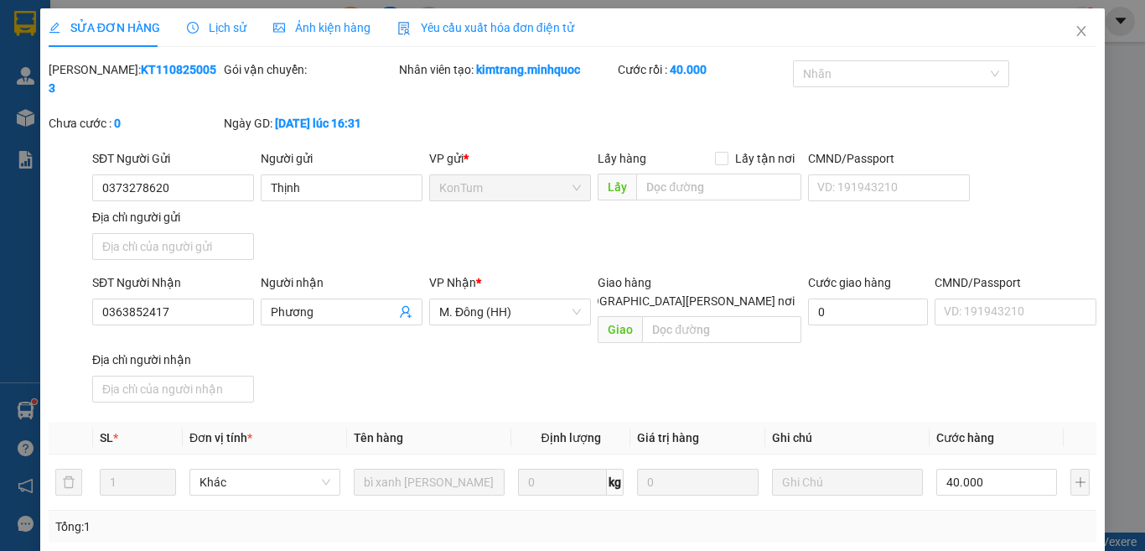
type input "0373278620"
type input "Thịnh"
type input "0363852417"
type input "Phương"
type input "0901447056-[PERSON_NAME]"
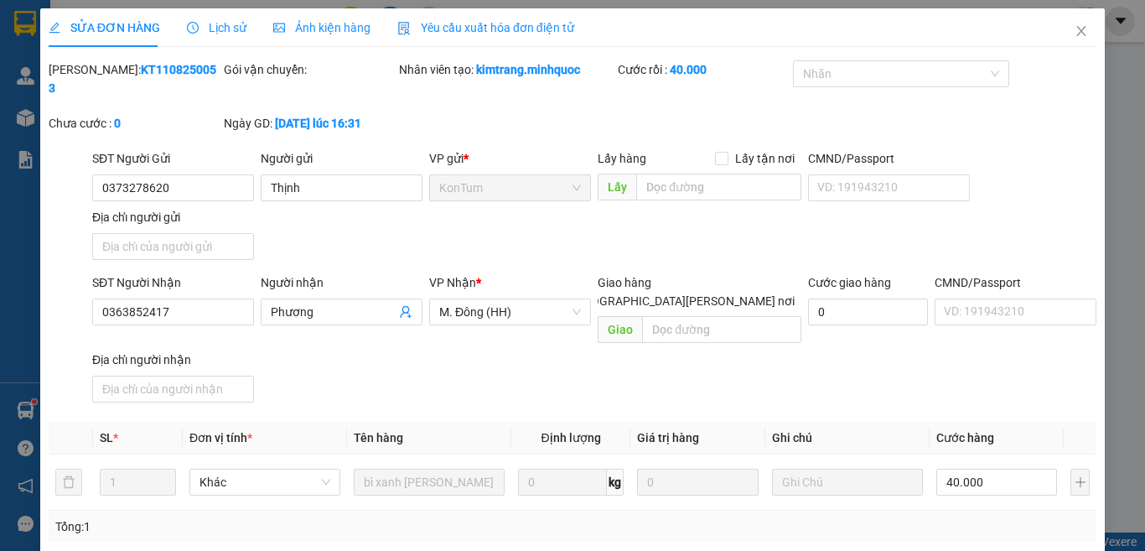
type input "40.000"
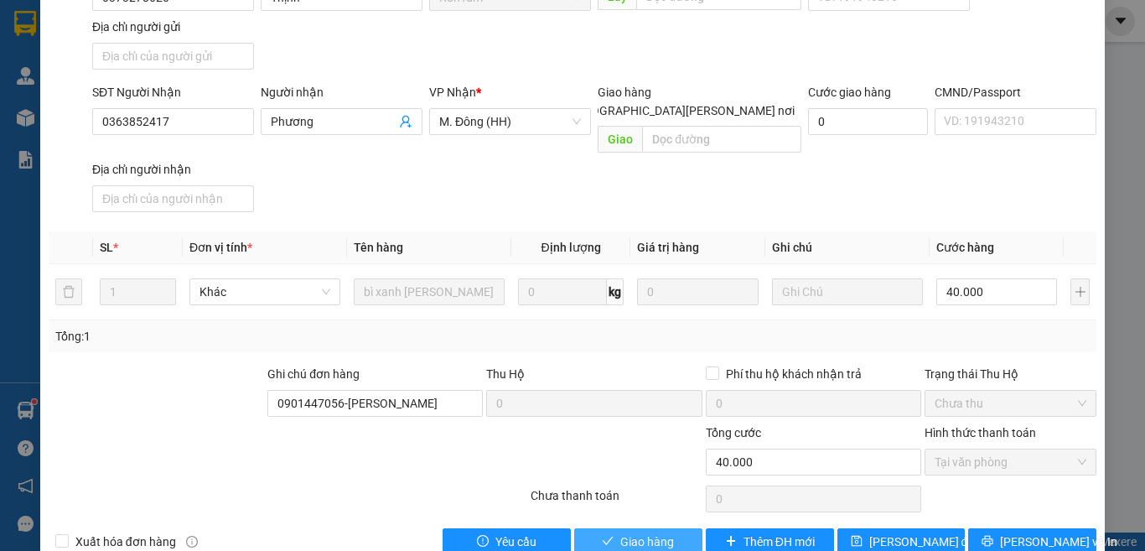
click at [626, 532] on span "Giao hàng" at bounding box center [647, 541] width 54 height 18
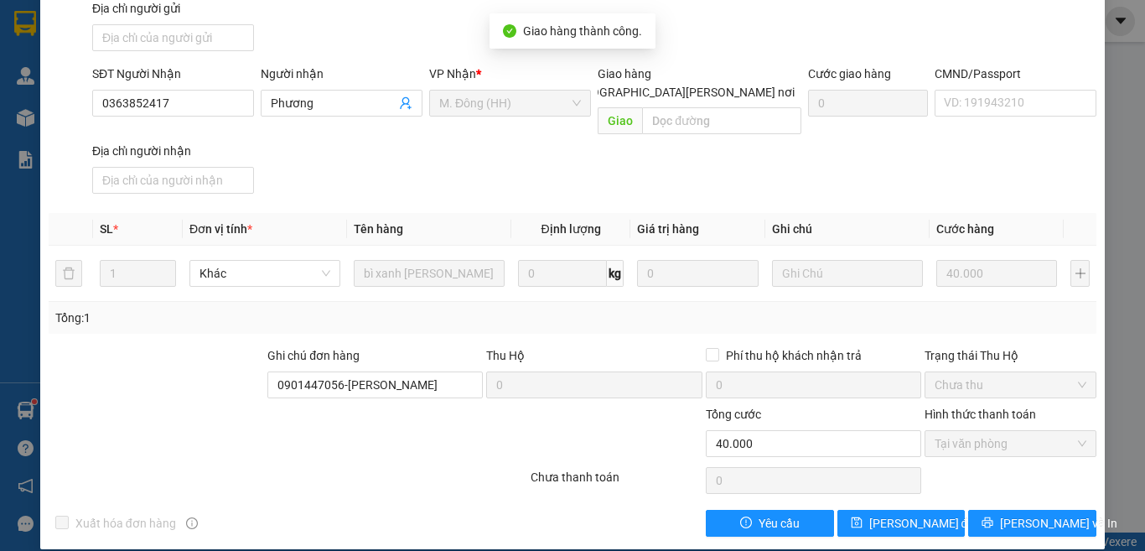
scroll to position [0, 0]
